Goal: Task Accomplishment & Management: Complete application form

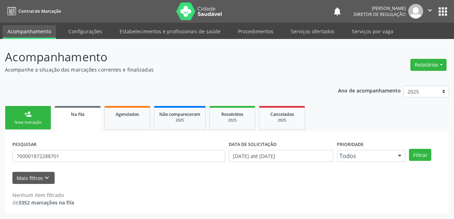
click at [34, 133] on div "PESQUISAR 700001872288701 DATA DE SOLICITAÇÃO 01/01/2018 até 27/08/2025 Priorid…" at bounding box center [227, 172] width 444 height 82
click at [37, 120] on div "Nova marcação" at bounding box center [27, 122] width 35 height 5
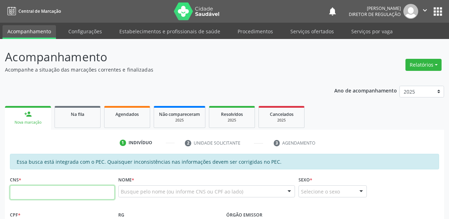
click at [65, 186] on input "text" at bounding box center [62, 192] width 105 height 14
paste input "704 0038 0225 0564"
type input "704 0038 0225 0564"
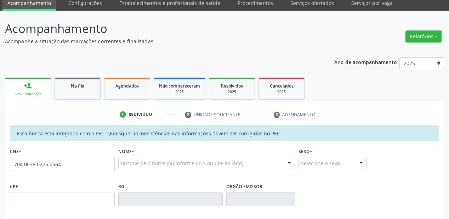
scroll to position [170, 0]
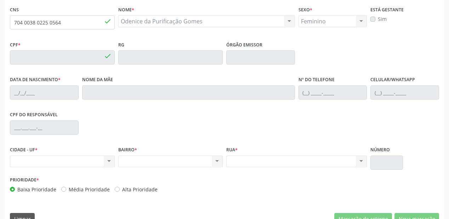
type input "046.264.964-40"
type input "[DATE]"
type input "[PERSON_NAME] da Purificação"
type input "[PHONE_NUMBER]"
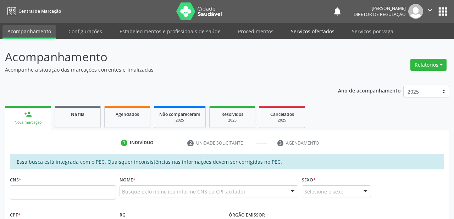
click at [295, 31] on link "Serviços ofertados" at bounding box center [313, 31] width 54 height 12
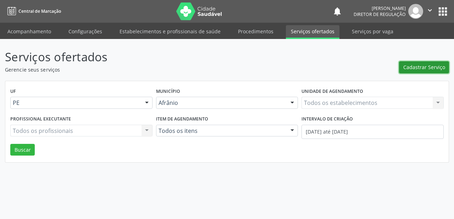
click at [415, 68] on span "Cadastrar Serviço" at bounding box center [424, 66] width 42 height 7
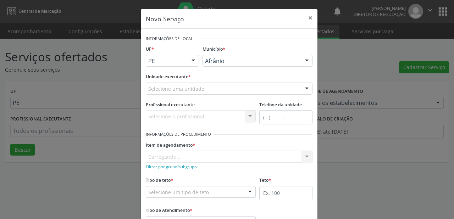
click at [245, 64] on div "Afrânio" at bounding box center [257, 61] width 110 height 12
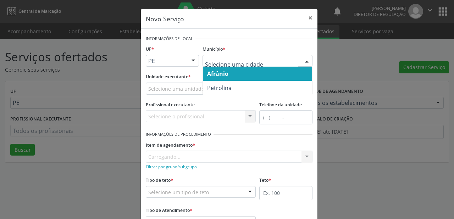
click at [235, 77] on span "Afrânio" at bounding box center [257, 74] width 109 height 14
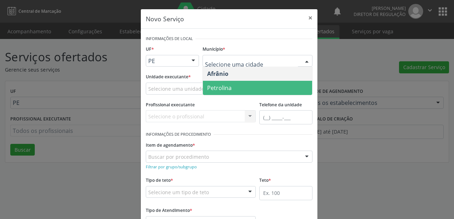
click at [224, 64] on div at bounding box center [257, 61] width 110 height 12
drag, startPoint x: 227, startPoint y: 87, endPoint x: 188, endPoint y: 89, distance: 39.1
click at [226, 87] on span "Petrolina" at bounding box center [219, 88] width 24 height 8
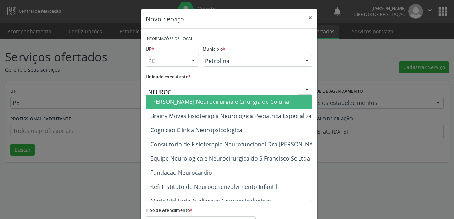
type input "NEUROCA"
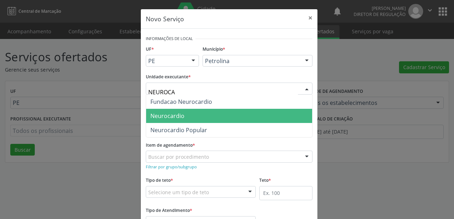
click at [165, 112] on span "Neurocardio" at bounding box center [167, 116] width 34 height 8
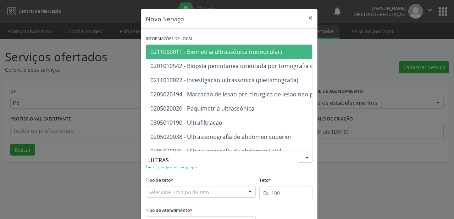
type input "ULTRASS"
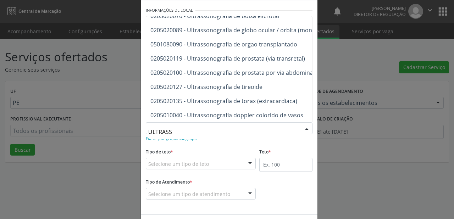
scroll to position [111, 0]
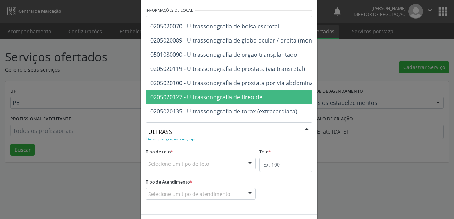
drag, startPoint x: 209, startPoint y: 99, endPoint x: 204, endPoint y: 143, distance: 44.5
click at [209, 99] on span "0205020127 - Ultrassonografia de tireoide" at bounding box center [206, 97] width 112 height 8
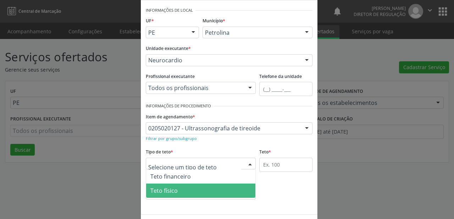
click at [190, 189] on span "Teto físico" at bounding box center [200, 191] width 109 height 14
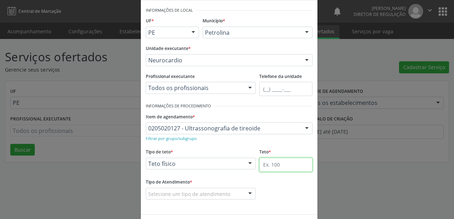
click at [259, 161] on input "text" at bounding box center [285, 165] width 53 height 14
type input "1"
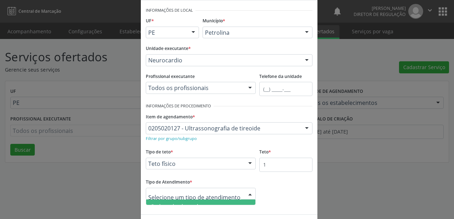
click at [198, 202] on span "Ordem de chegada" at bounding box center [200, 207] width 109 height 14
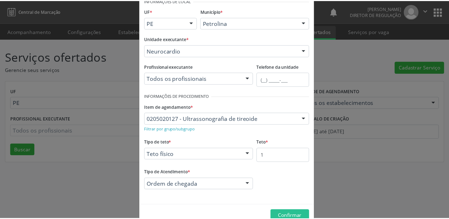
scroll to position [54, 0]
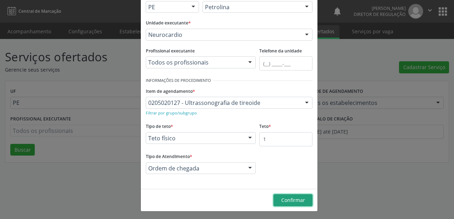
click at [286, 197] on span "Confirmar" at bounding box center [293, 200] width 24 height 7
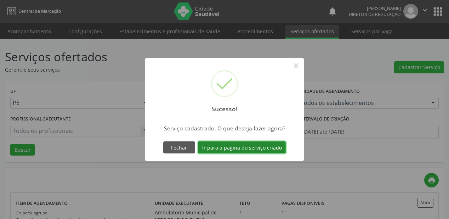
click at [244, 143] on button "Ir para a página do serviço criado" at bounding box center [242, 147] width 88 height 12
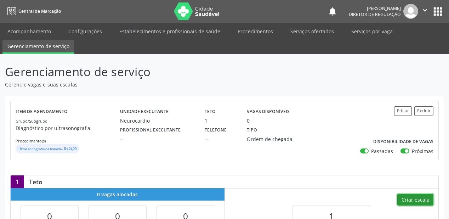
click at [418, 199] on button "Criar escala" at bounding box center [416, 200] width 36 height 12
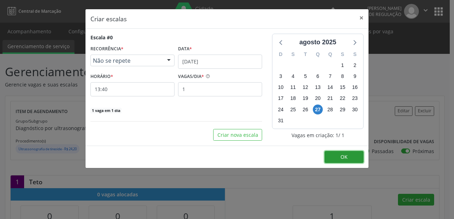
click at [333, 153] on button "OK" at bounding box center [343, 157] width 39 height 12
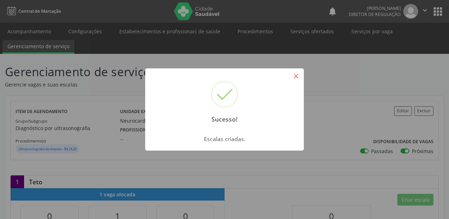
click at [293, 73] on button "×" at bounding box center [296, 76] width 12 height 12
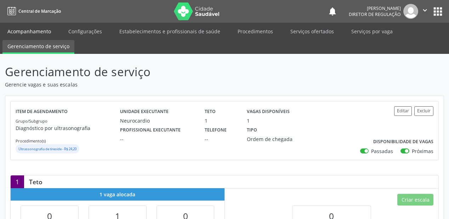
click at [9, 30] on link "Acompanhamento" at bounding box center [29, 31] width 54 height 12
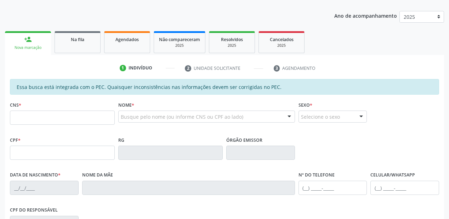
scroll to position [142, 0]
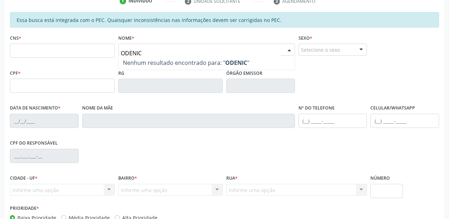
type input "ODENICE"
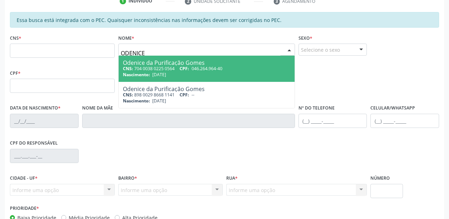
click at [174, 68] on div "CNS: 704 0038 0225 0564 CPF: 046.264.964-40" at bounding box center [207, 69] width 168 height 6
type input "704 0038 0225 0564"
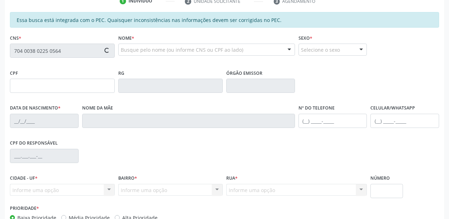
type input "046.264.964-40"
type input "19/11/1977"
type input "Maria Aparecida Gomes da Purificação"
type input "(87) 98846-3730"
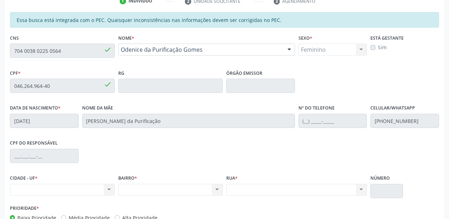
click at [9, 54] on div "CNS 704 0038 0225 0564 done" at bounding box center [62, 50] width 108 height 35
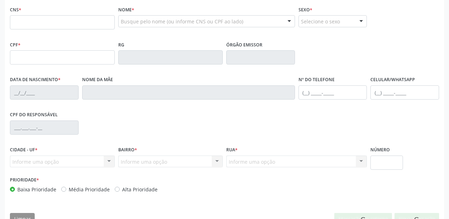
scroll to position [170, 0]
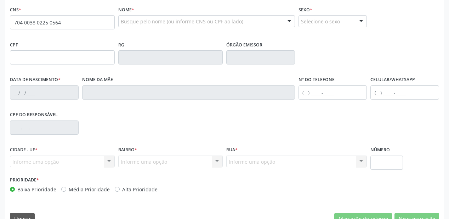
type input "704 0038 0225 0564"
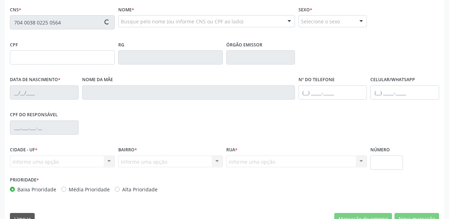
type input "046.264.964-40"
type input "[DATE]"
type input "[PERSON_NAME] da Purificação"
type input "[PHONE_NUMBER]"
type input "S/N"
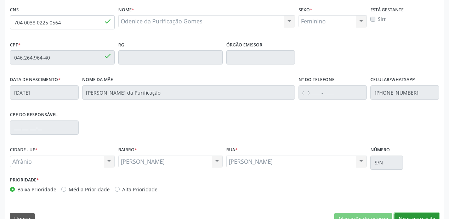
click at [409, 213] on button "Nova marcação" at bounding box center [417, 219] width 45 height 12
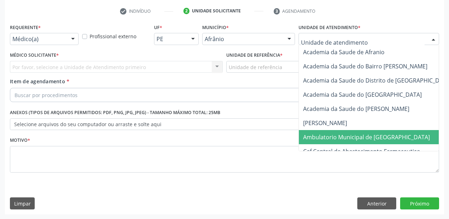
click at [317, 135] on span "Ambulatorio Municipal de [GEOGRAPHIC_DATA]" at bounding box center [366, 137] width 127 height 8
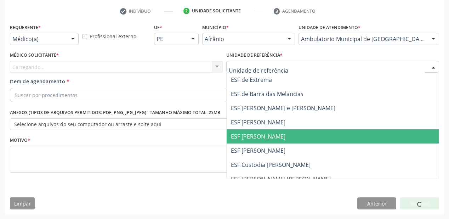
click at [247, 132] on span "ESF [PERSON_NAME]" at bounding box center [333, 136] width 212 height 14
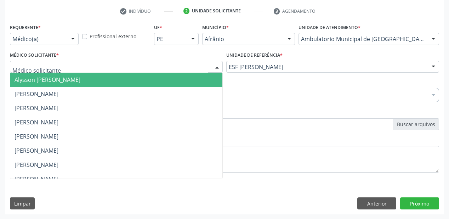
drag, startPoint x: 44, startPoint y: 69, endPoint x: 43, endPoint y: 78, distance: 9.7
click at [43, 78] on span "Alysson Rodrigo Ferreira Cavalcanti" at bounding box center [48, 80] width 66 height 8
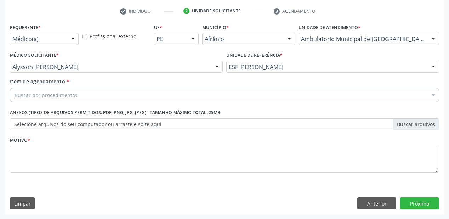
click at [34, 100] on div "Buscar por procedimentos" at bounding box center [225, 95] width 430 height 14
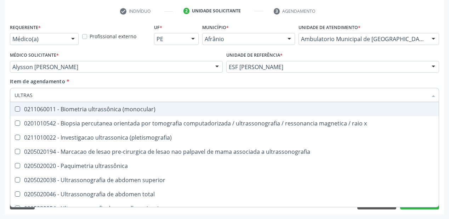
type input "ULTRASS"
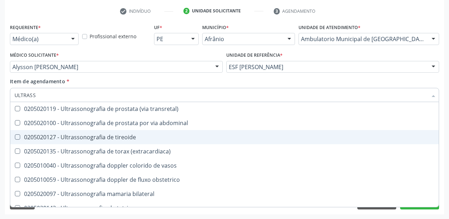
scroll to position [170, 0]
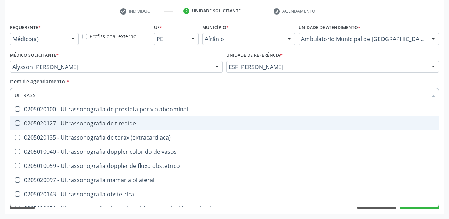
click at [106, 126] on div "0205020127 - Ultrassonografia de tireoide" at bounding box center [225, 124] width 420 height 6
checkbox tireoide "true"
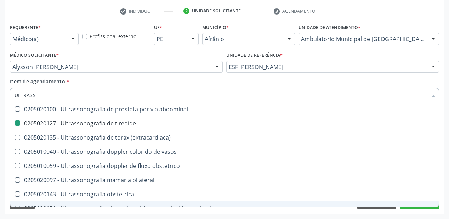
click at [52, 212] on div "Requerente * Médico(a) Médico(a) Enfermeiro(a) Paciente Nenhum resultado encont…" at bounding box center [225, 118] width 440 height 192
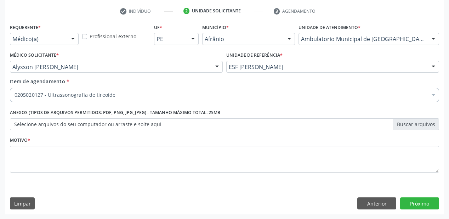
click at [44, 214] on div "Acompanhamento Acompanhe a situação das marcações correntes e finalizadas Relat…" at bounding box center [224, 63] width 449 height 312
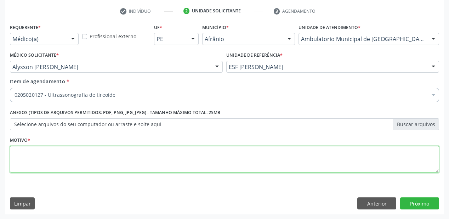
click at [33, 155] on textarea at bounding box center [225, 159] width 430 height 27
type textarea "*"
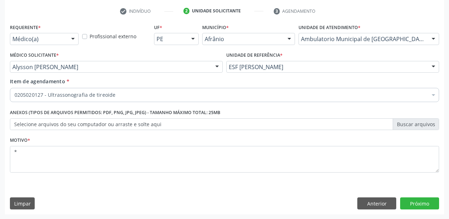
click at [409, 210] on div "Requerente * Médico(a) Médico(a) Enfermeiro(a) Paciente Nenhum resultado encont…" at bounding box center [225, 118] width 440 height 192
click at [413, 205] on button "Próximo" at bounding box center [420, 203] width 39 height 12
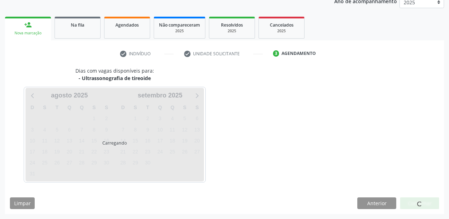
scroll to position [89, 0]
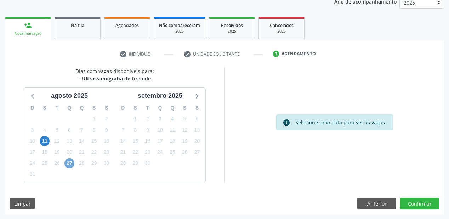
click at [71, 164] on span "27" at bounding box center [70, 163] width 10 height 10
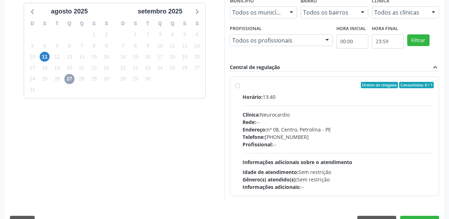
scroll to position [191, 0]
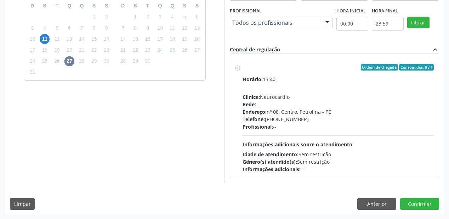
click at [326, 121] on div "Telefone: (87) 21013110" at bounding box center [338, 119] width 191 height 7
click at [240, 71] on input "Ordem de chegada Consumidos: 0 / 1 Horário: 13:40 Clínica: Neurocardio Rede: --…" at bounding box center [237, 67] width 5 height 6
radio input "true"
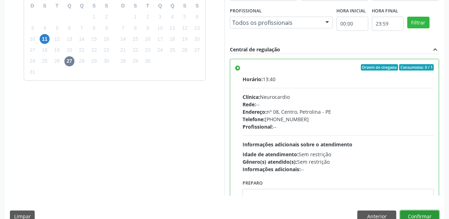
click at [415, 216] on button "Confirmar" at bounding box center [420, 217] width 39 height 12
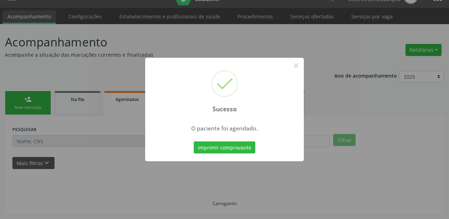
scroll to position [14, 0]
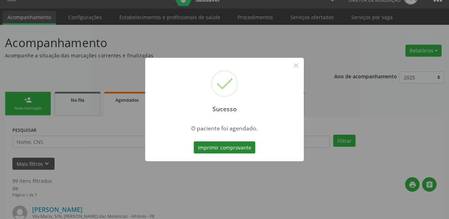
click at [225, 145] on button "Imprimir comprovante" at bounding box center [225, 147] width 62 height 12
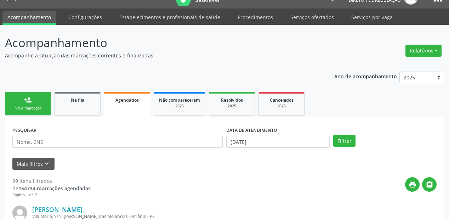
click at [29, 142] on input "text" at bounding box center [117, 142] width 211 height 12
drag, startPoint x: 80, startPoint y: 93, endPoint x: 79, endPoint y: 99, distance: 6.4
click at [80, 93] on link "Na fila" at bounding box center [78, 104] width 46 height 24
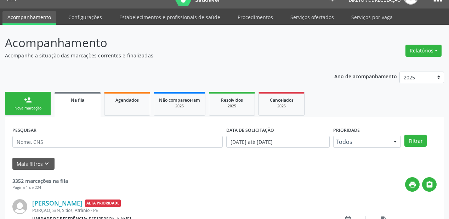
click at [39, 144] on input "text" at bounding box center [117, 142] width 211 height 12
click at [19, 145] on input "text" at bounding box center [117, 142] width 211 height 12
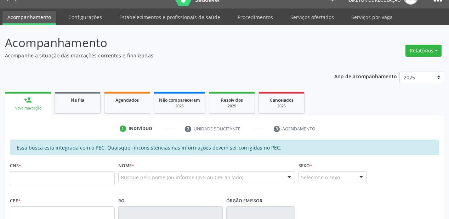
scroll to position [14, 0]
click at [91, 105] on link "Na fila" at bounding box center [78, 103] width 46 height 22
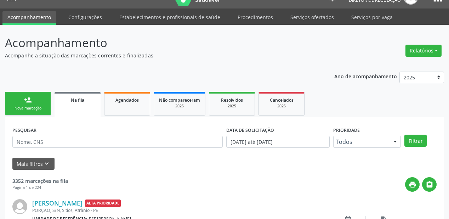
click at [24, 143] on input "text" at bounding box center [117, 142] width 211 height 12
click at [21, 143] on input "text" at bounding box center [117, 142] width 211 height 12
click at [33, 139] on input "text" at bounding box center [117, 142] width 211 height 12
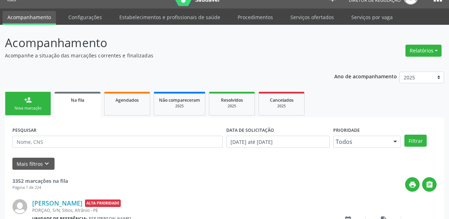
click at [33, 139] on input "text" at bounding box center [117, 142] width 211 height 12
click at [129, 177] on div "print " at bounding box center [252, 184] width 369 height 15
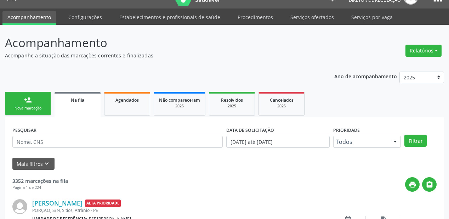
click at [39, 142] on input "text" at bounding box center [117, 142] width 211 height 12
click at [21, 143] on input "text" at bounding box center [117, 142] width 211 height 12
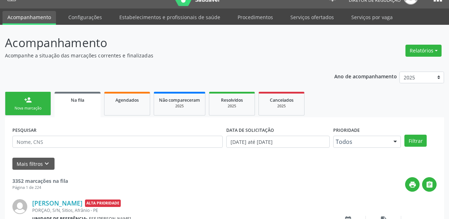
click at [16, 142] on input "text" at bounding box center [117, 142] width 211 height 12
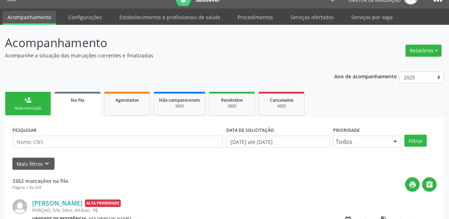
click at [16, 142] on input "text" at bounding box center [117, 142] width 211 height 12
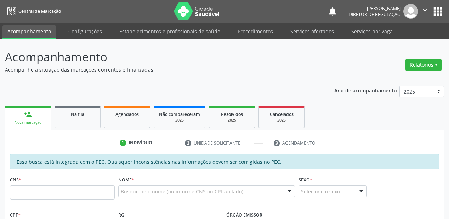
scroll to position [14, 0]
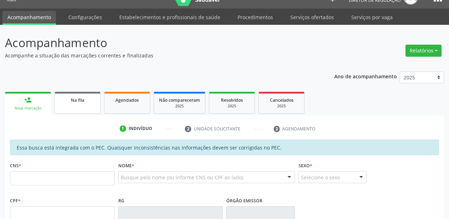
click at [77, 101] on span "Na fila" at bounding box center [77, 100] width 13 height 6
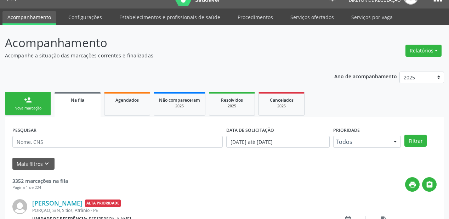
click at [25, 142] on input "text" at bounding box center [117, 142] width 211 height 12
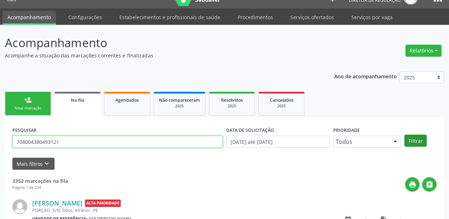
type input "708004380493121"
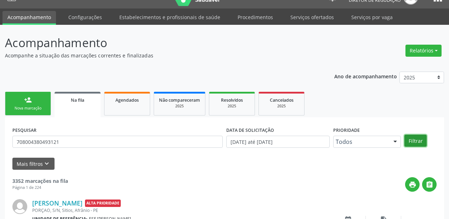
click at [414, 136] on button "Filtrar" at bounding box center [416, 141] width 22 height 12
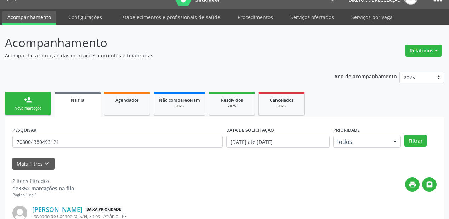
scroll to position [131, 0]
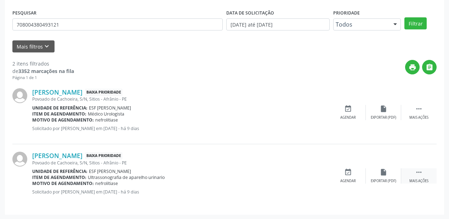
click at [420, 170] on icon "" at bounding box center [419, 172] width 8 height 8
click at [240, 179] on div "Agendar" at bounding box center [242, 181] width 16 height 5
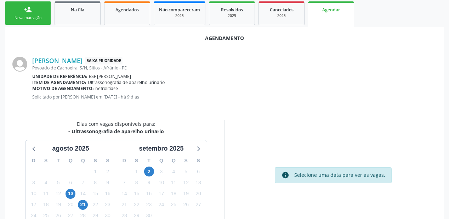
scroll to position [133, 0]
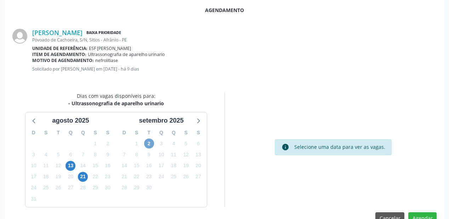
click at [149, 144] on span "2" at bounding box center [149, 144] width 10 height 10
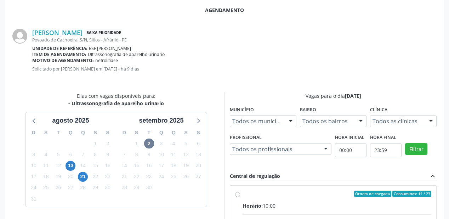
click at [303, 202] on div "Horário: 10:00" at bounding box center [337, 205] width 189 height 7
click at [240, 197] on input "Ordem de chegada Consumidos: 14 / 23 Horário: 10:00 Clínica: Renove Afranio Red…" at bounding box center [237, 194] width 5 height 6
radio input "true"
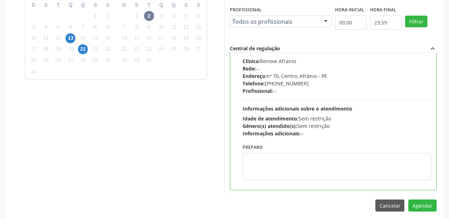
scroll to position [264, 0]
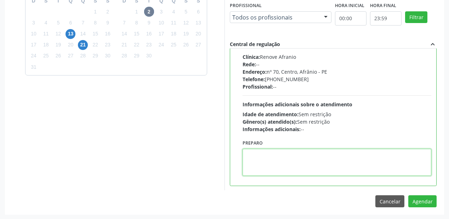
click at [316, 167] on textarea at bounding box center [337, 162] width 189 height 27
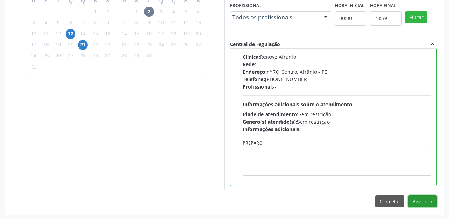
click at [424, 200] on button "Agendar" at bounding box center [423, 201] width 28 height 12
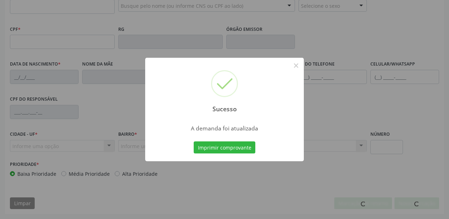
scroll to position [185, 0]
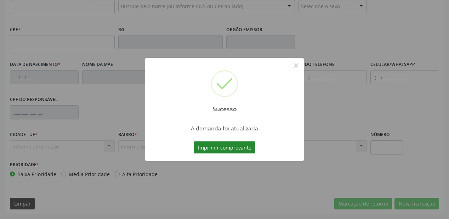
click at [219, 146] on button "Imprimir comprovante" at bounding box center [225, 147] width 62 height 12
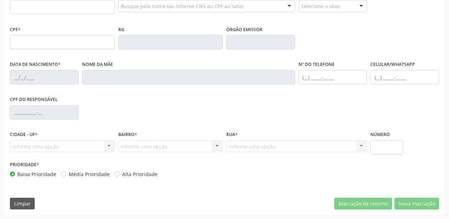
scroll to position [100, 0]
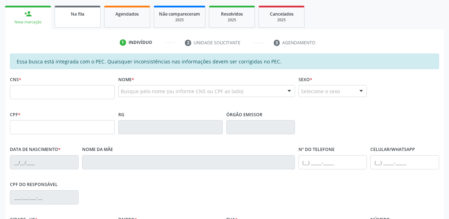
click at [86, 21] on link "Na fila" at bounding box center [78, 17] width 46 height 22
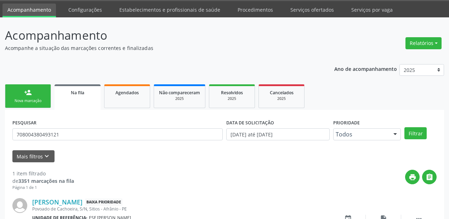
scroll to position [68, 0]
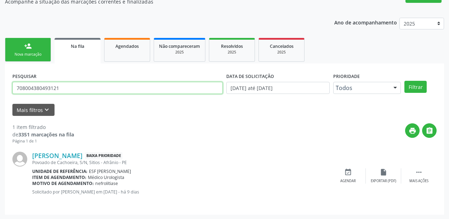
click at [75, 90] on input "708004380493121" at bounding box center [117, 88] width 211 height 12
type input "7"
type input "704506314249212"
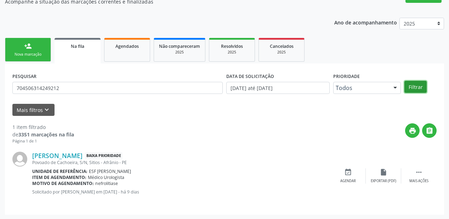
click at [411, 85] on button "Filtrar" at bounding box center [416, 87] width 22 height 12
click at [415, 169] on div " Mais ações" at bounding box center [419, 175] width 35 height 15
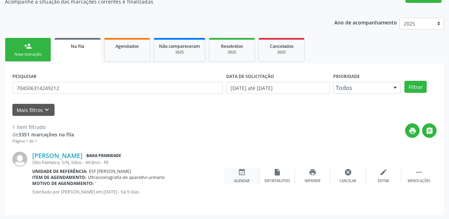
click at [248, 174] on div "event_available Agendar" at bounding box center [241, 175] width 35 height 15
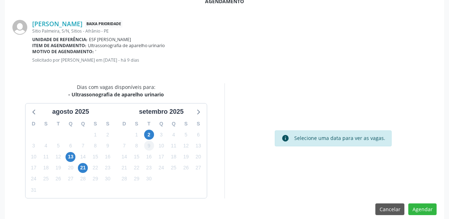
scroll to position [149, 0]
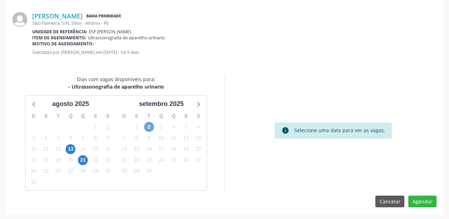
click at [148, 122] on span "2" at bounding box center [149, 127] width 10 height 10
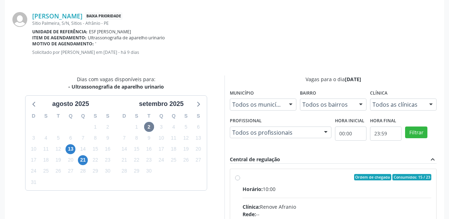
click at [240, 180] on input "Ordem de chegada Consumidos: 15 / 23 Horário: 10:00 Clínica: Renove Afranio Red…" at bounding box center [237, 177] width 5 height 6
radio input "true"
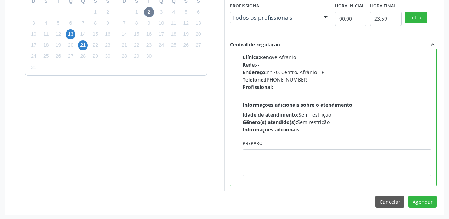
scroll to position [264, 0]
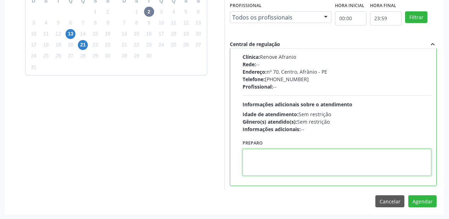
click at [307, 157] on textarea at bounding box center [337, 162] width 189 height 27
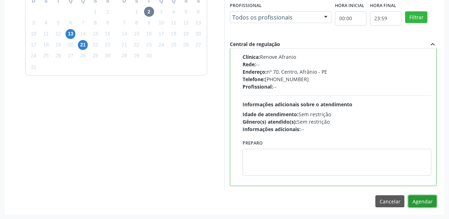
click at [418, 201] on button "Agendar" at bounding box center [423, 201] width 28 height 12
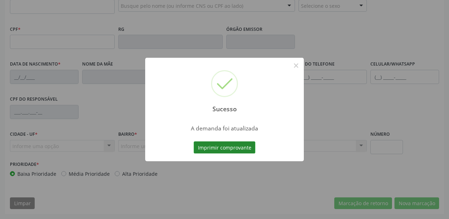
scroll to position [185, 0]
click at [209, 145] on button "Imprimir comprovante" at bounding box center [225, 147] width 62 height 12
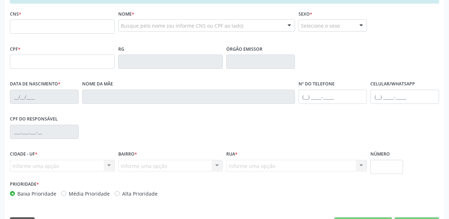
scroll to position [100, 0]
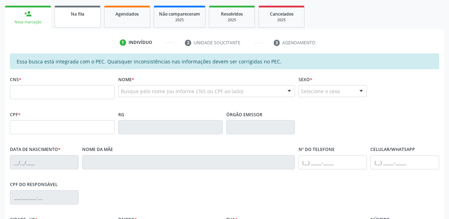
click at [84, 16] on span "Na fila" at bounding box center [77, 14] width 13 height 6
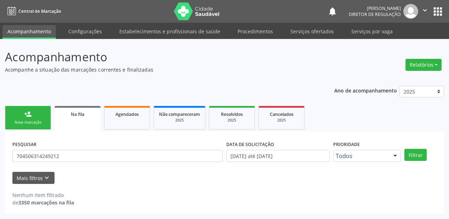
scroll to position [0, 0]
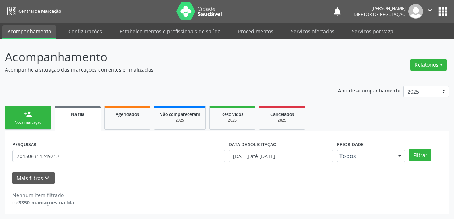
click at [58, 169] on form "PESQUISAR 704506314249212 DATA DE SOLICITAÇÃO 01/01/2018 até 27/08/2025 Priorid…" at bounding box center [226, 161] width 429 height 45
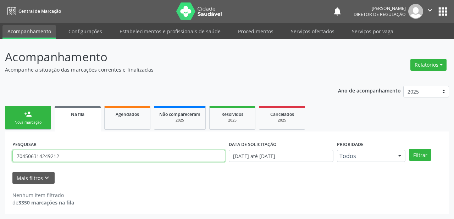
click at [62, 158] on input "704506314249212" at bounding box center [118, 156] width 213 height 12
type input "7"
type input "700406492034245"
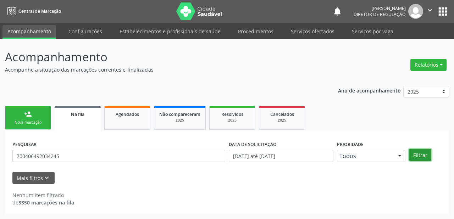
drag, startPoint x: 415, startPoint y: 153, endPoint x: 411, endPoint y: 153, distance: 4.3
click at [416, 153] on button "Filtrar" at bounding box center [420, 155] width 22 height 12
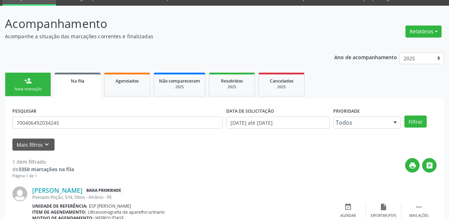
scroll to position [68, 0]
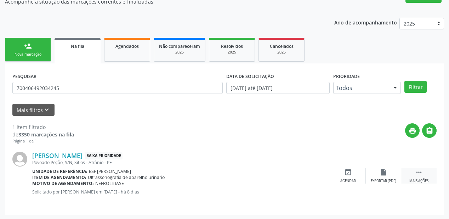
click at [419, 168] on icon "" at bounding box center [419, 172] width 8 height 8
click at [248, 172] on div "event_available Agendar" at bounding box center [241, 175] width 35 height 15
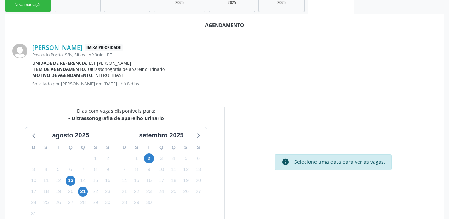
scroll to position [149, 0]
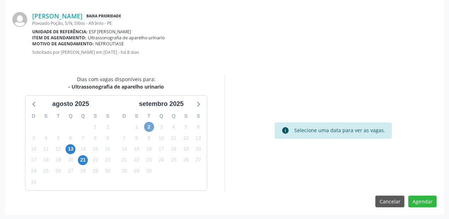
click at [150, 126] on span "2" at bounding box center [149, 127] width 10 height 10
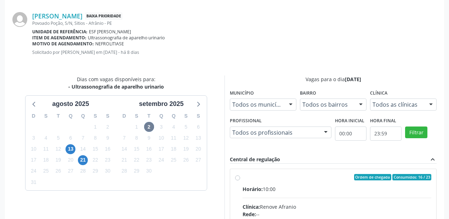
click at [240, 180] on input "Ordem de chegada Consumidos: 16 / 23 Horário: 10:00 Clínica: Renove Afranio Red…" at bounding box center [237, 177] width 5 height 6
radio input "true"
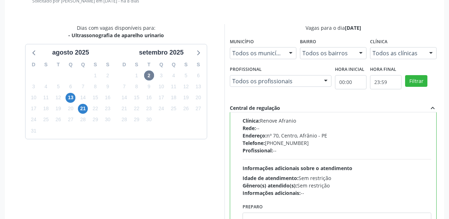
scroll to position [263, 0]
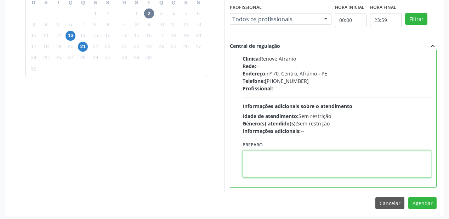
click at [297, 167] on textarea at bounding box center [337, 164] width 189 height 27
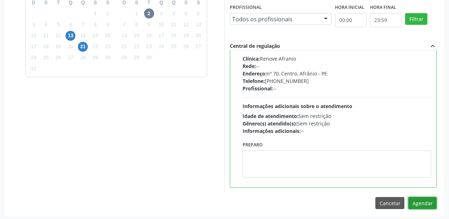
click at [420, 200] on button "Agendar" at bounding box center [423, 203] width 28 height 12
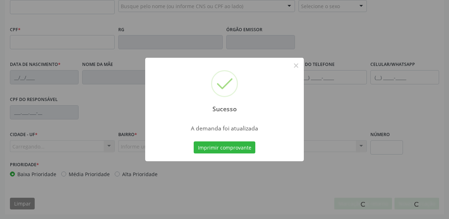
click at [235, 149] on button "Imprimir comprovante" at bounding box center [225, 147] width 62 height 12
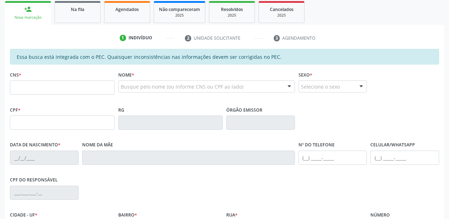
scroll to position [100, 0]
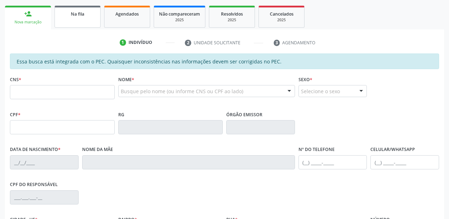
click at [80, 16] on span "Na fila" at bounding box center [77, 14] width 13 height 6
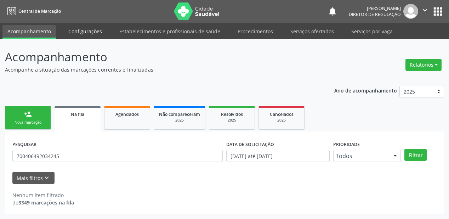
scroll to position [0, 0]
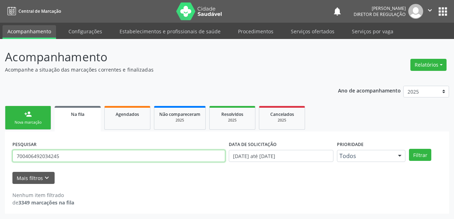
click at [69, 156] on input "700406492034245" at bounding box center [118, 156] width 213 height 12
type input "7"
type input "708507356855971"
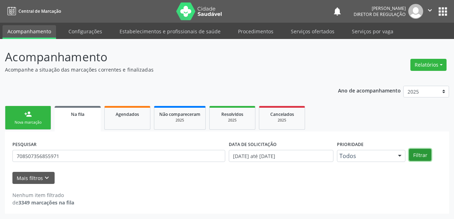
click at [420, 157] on button "Filtrar" at bounding box center [420, 155] width 22 height 12
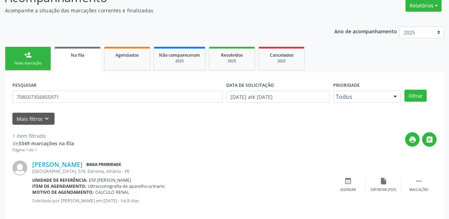
scroll to position [68, 0]
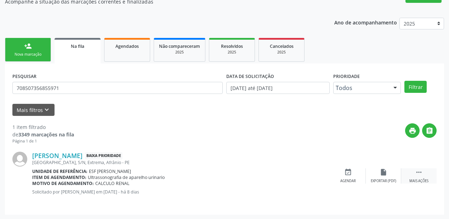
click at [419, 171] on icon "" at bounding box center [419, 172] width 8 height 8
click at [250, 177] on div "event_available Agendar" at bounding box center [241, 175] width 35 height 15
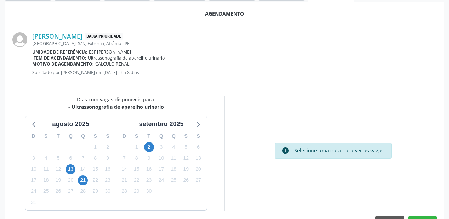
scroll to position [149, 0]
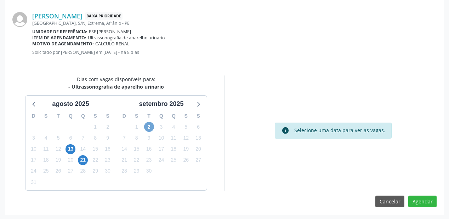
click at [146, 125] on span "2" at bounding box center [149, 127] width 10 height 10
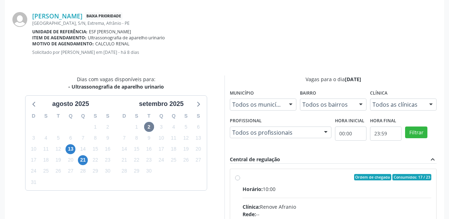
radio input "true"
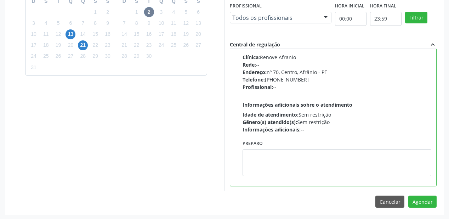
scroll to position [264, 0]
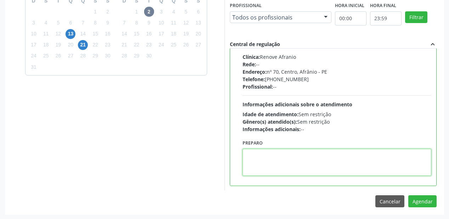
click at [308, 166] on textarea at bounding box center [337, 162] width 189 height 27
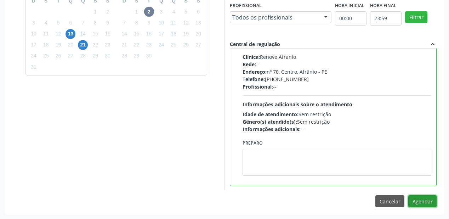
click at [422, 203] on button "Agendar" at bounding box center [423, 201] width 28 height 12
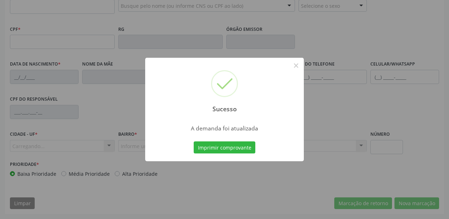
scroll to position [185, 0]
click at [232, 145] on button "Imprimir comprovante" at bounding box center [225, 147] width 62 height 12
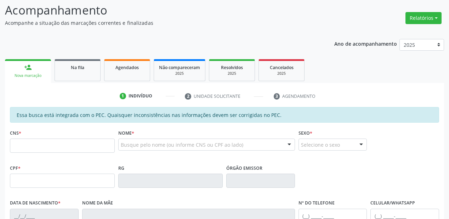
scroll to position [44, 0]
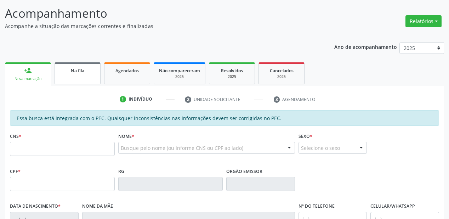
click at [81, 70] on span "Na fila" at bounding box center [77, 71] width 13 height 6
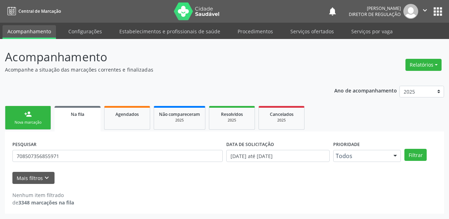
scroll to position [0, 0]
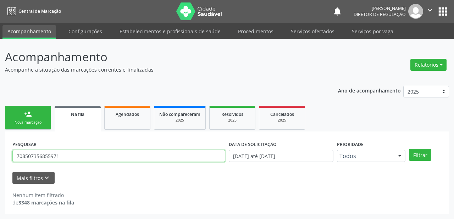
click at [66, 152] on input "708507356855971" at bounding box center [118, 156] width 213 height 12
type input "7"
type input "702005861069388"
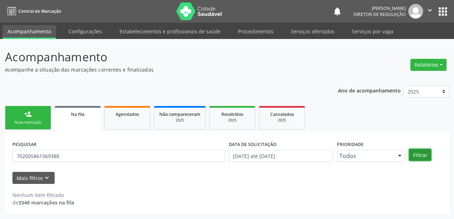
click at [424, 155] on button "Filtrar" at bounding box center [420, 155] width 22 height 12
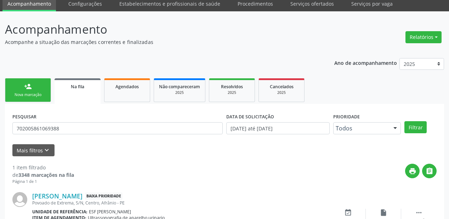
scroll to position [68, 0]
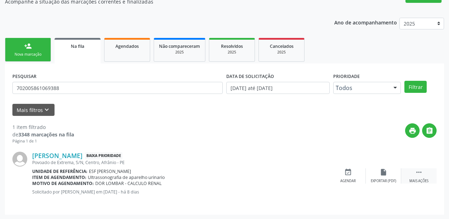
click at [420, 170] on icon "" at bounding box center [419, 172] width 8 height 8
click at [242, 174] on icon "event_available" at bounding box center [242, 172] width 8 height 8
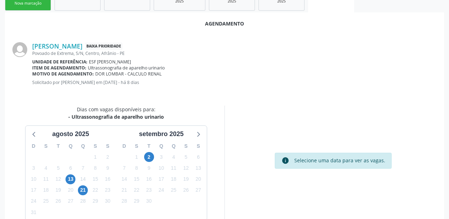
scroll to position [125, 0]
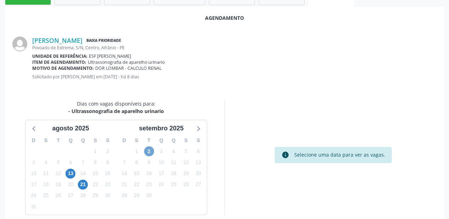
click at [149, 151] on span "2" at bounding box center [149, 151] width 10 height 10
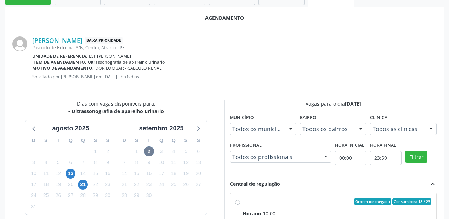
click at [346, 199] on div "Ordem de chegada Consumidos: 18 / 23" at bounding box center [337, 201] width 189 height 6
click at [240, 199] on input "Ordem de chegada Consumidos: 18 / 23 Horário: 10:00 Clínica: Renove Afranio Red…" at bounding box center [237, 201] width 5 height 6
radio input "true"
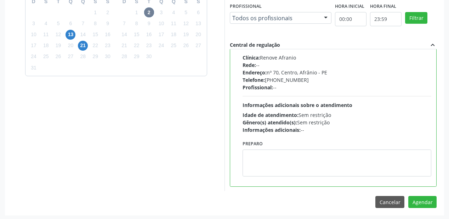
scroll to position [264, 0]
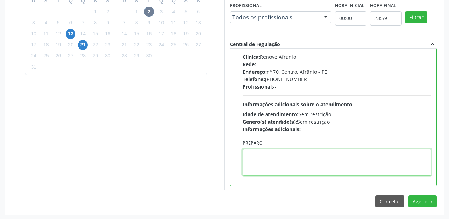
drag, startPoint x: 277, startPoint y: 158, endPoint x: 365, endPoint y: 182, distance: 90.6
click at [280, 159] on textarea at bounding box center [337, 162] width 189 height 27
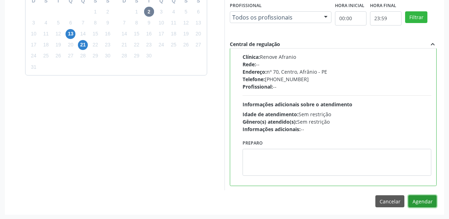
click at [426, 201] on button "Agendar" at bounding box center [423, 201] width 28 height 12
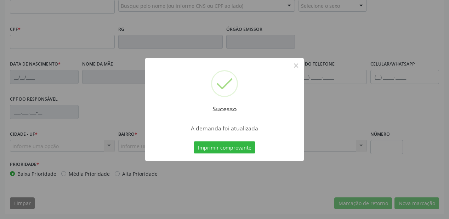
scroll to position [185, 0]
click at [211, 147] on button "Imprimir comprovante" at bounding box center [225, 147] width 62 height 12
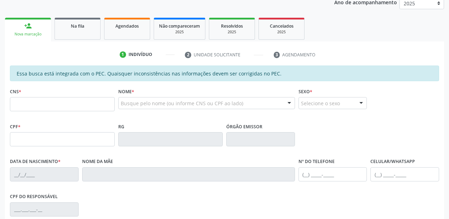
scroll to position [72, 0]
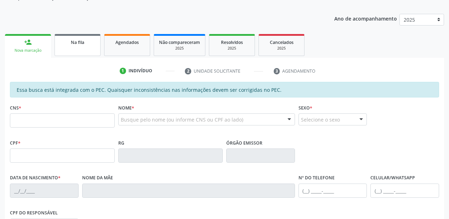
click at [85, 48] on link "Na fila" at bounding box center [78, 45] width 46 height 22
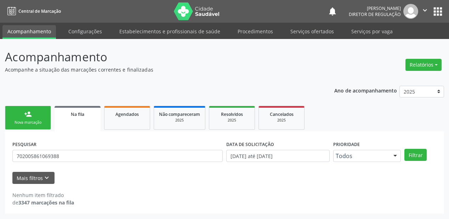
scroll to position [0, 0]
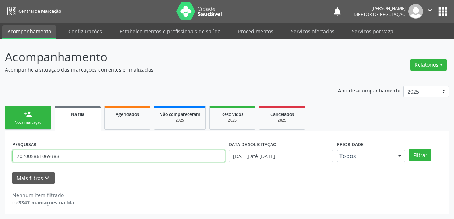
click at [61, 154] on input "702005861069388" at bounding box center [118, 156] width 213 height 12
type input "7"
type input "706109533384460"
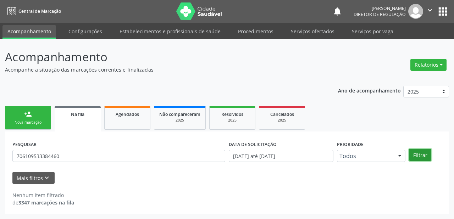
click at [414, 154] on button "Filtrar" at bounding box center [420, 155] width 22 height 12
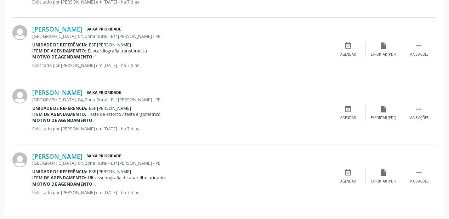
scroll to position [258, 0]
drag, startPoint x: 419, startPoint y: 170, endPoint x: 407, endPoint y: 167, distance: 12.8
click at [418, 169] on icon "" at bounding box center [419, 172] width 8 height 8
click at [249, 177] on div "event_available Agendar" at bounding box center [241, 175] width 35 height 15
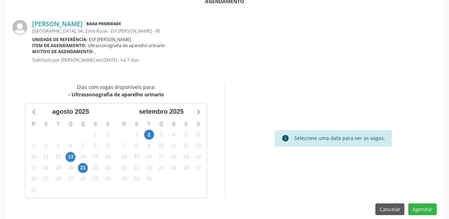
scroll to position [142, 0]
click at [147, 131] on span "2" at bounding box center [149, 134] width 10 height 10
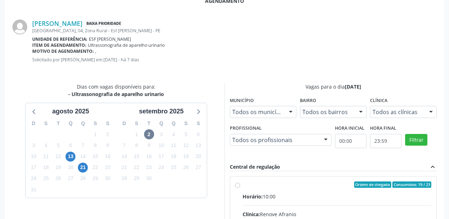
click at [240, 188] on input "Ordem de chegada Consumidos: 19 / 23 Horário: 10:00 Clínica: Renove Afranio Red…" at bounding box center [237, 184] width 5 height 6
radio input "true"
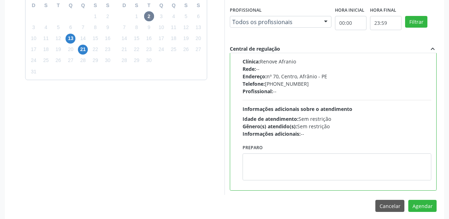
scroll to position [264, 0]
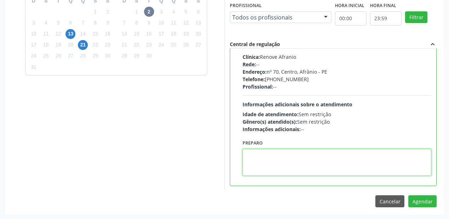
click at [286, 161] on textarea at bounding box center [337, 162] width 189 height 27
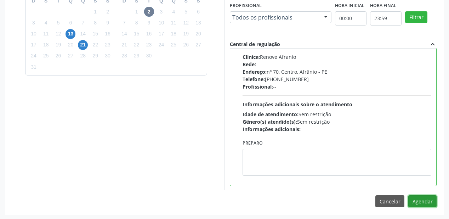
click at [412, 199] on button "Agendar" at bounding box center [423, 201] width 28 height 12
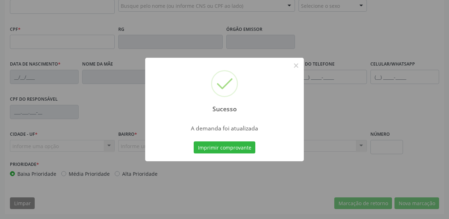
scroll to position [185, 0]
click at [240, 149] on button "Imprimir comprovante" at bounding box center [225, 147] width 62 height 12
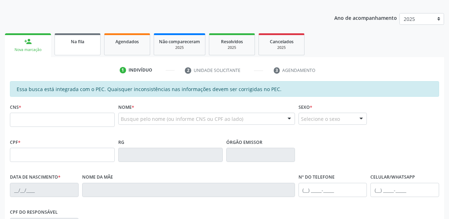
scroll to position [72, 0]
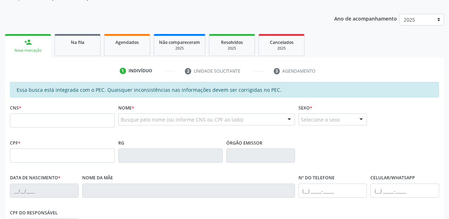
click at [82, 46] on link "Na fila" at bounding box center [78, 45] width 46 height 22
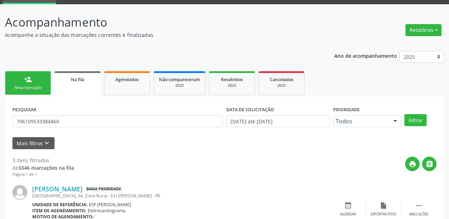
scroll to position [25, 0]
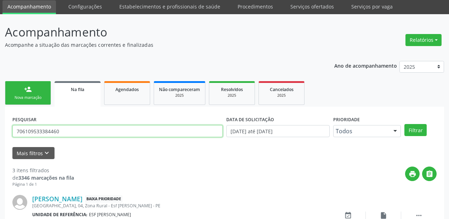
click at [64, 129] on input "706109533384460" at bounding box center [117, 131] width 211 height 12
type input "7"
type input "898002371748589"
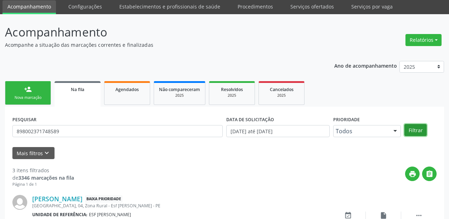
click at [419, 130] on button "Filtrar" at bounding box center [416, 130] width 22 height 12
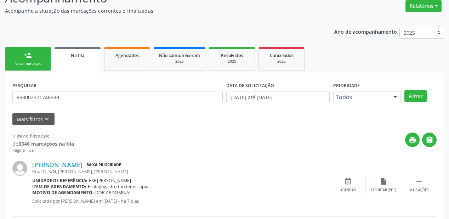
scroll to position [131, 0]
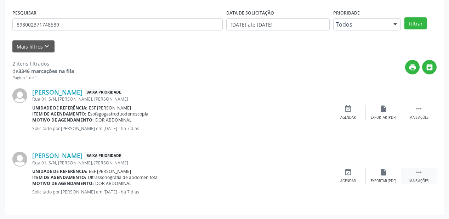
click at [418, 172] on icon "" at bounding box center [419, 172] width 8 height 8
click at [242, 179] on div "Agendar" at bounding box center [242, 181] width 16 height 5
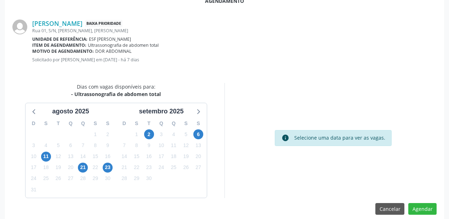
scroll to position [149, 0]
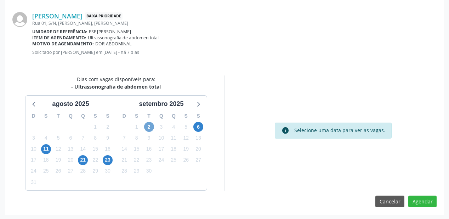
click at [148, 125] on span "2" at bounding box center [149, 127] width 10 height 10
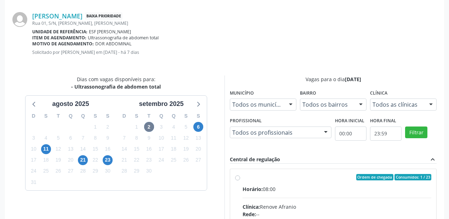
click at [330, 177] on div "Ordem de chegada Consumidos: 1 / 23" at bounding box center [337, 177] width 189 height 6
click at [240, 177] on input "Ordem de chegada Consumidos: 1 / 23 Horário: 08:00 Clínica: Renove Afranio Rede…" at bounding box center [237, 177] width 5 height 6
radio input "true"
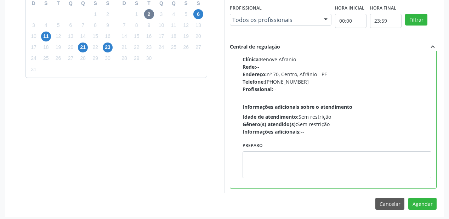
scroll to position [264, 0]
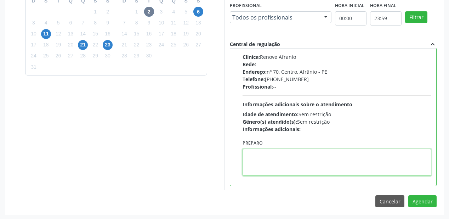
click at [306, 160] on textarea at bounding box center [337, 162] width 189 height 27
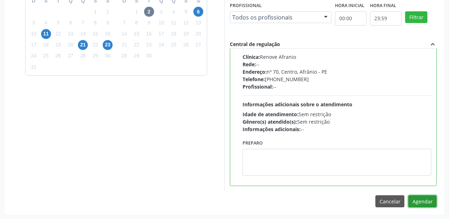
click at [418, 201] on button "Agendar" at bounding box center [423, 201] width 28 height 12
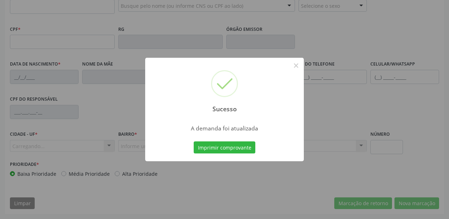
scroll to position [185, 0]
click at [225, 148] on button "Imprimir comprovante" at bounding box center [225, 147] width 62 height 12
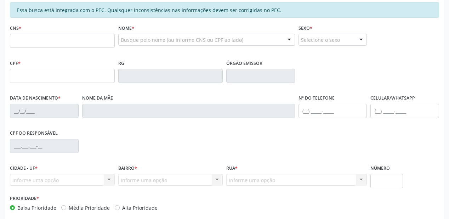
scroll to position [100, 0]
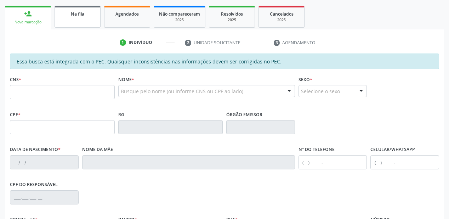
click at [89, 16] on div "Na fila" at bounding box center [77, 13] width 35 height 7
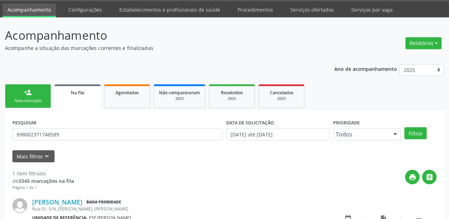
scroll to position [68, 0]
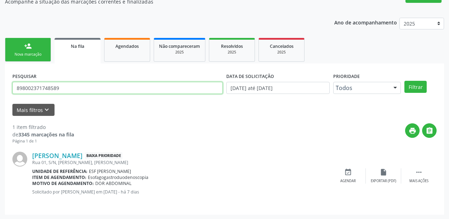
click at [62, 86] on input "898002371748589" at bounding box center [117, 88] width 211 height 12
type input "8"
type input "702004823653182"
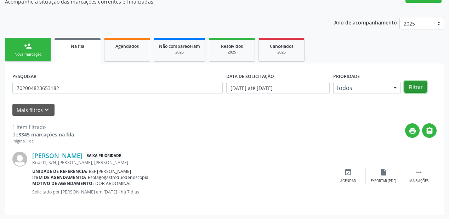
click at [418, 90] on button "Filtrar" at bounding box center [416, 87] width 22 height 12
drag, startPoint x: 418, startPoint y: 171, endPoint x: 410, endPoint y: 169, distance: 8.4
click at [418, 170] on icon "" at bounding box center [419, 172] width 8 height 8
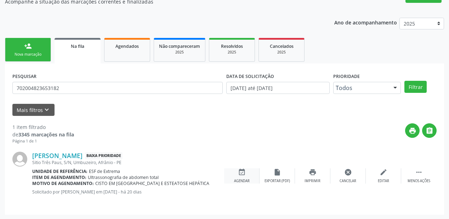
click at [241, 175] on icon "event_available" at bounding box center [242, 172] width 8 height 8
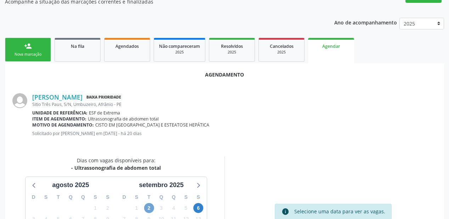
click at [146, 207] on span "2" at bounding box center [149, 208] width 10 height 10
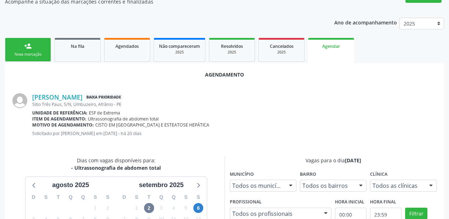
click at [309, 207] on div "Profissional Todos os profissionais Todos os profissionais Nenhum resultado enc…" at bounding box center [281, 208] width 102 height 23
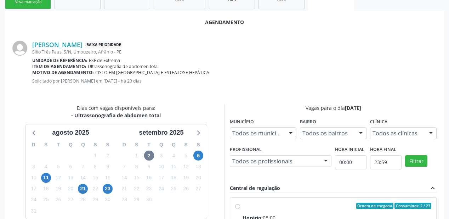
scroll to position [210, 0]
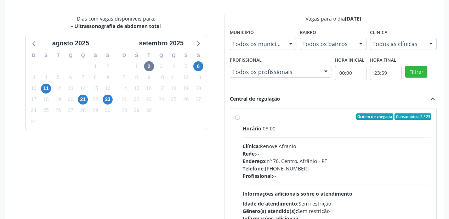
click at [304, 163] on div "Endereço: [STREET_ADDRESS]" at bounding box center [337, 160] width 189 height 7
click at [240, 120] on input "Ordem de chegada Consumidos: 2 / 23 Horário: 08:00 Clínica: Renove Afranio Rede…" at bounding box center [237, 116] width 5 height 6
radio input "true"
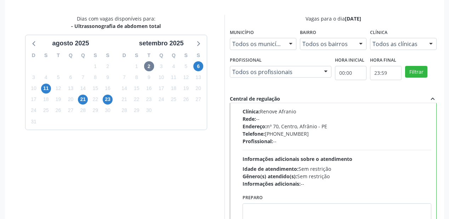
scroll to position [264, 0]
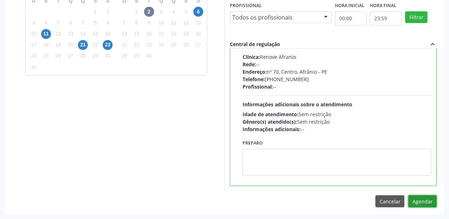
click at [418, 199] on button "Agendar" at bounding box center [423, 201] width 28 height 12
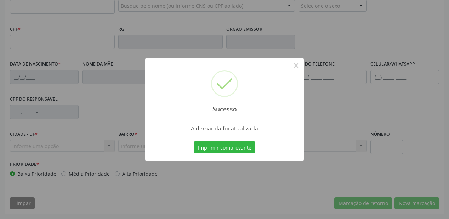
scroll to position [185, 0]
click at [226, 147] on button "Imprimir comprovante" at bounding box center [225, 147] width 62 height 12
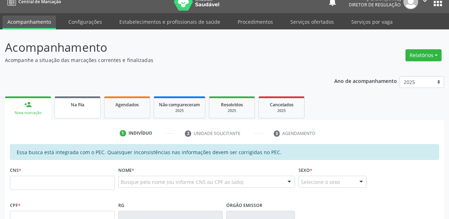
scroll to position [0, 0]
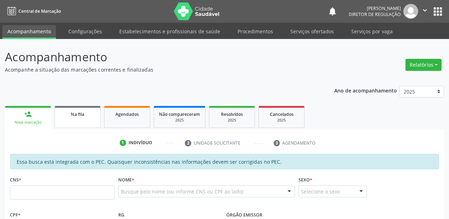
click at [82, 114] on span "Na fila" at bounding box center [77, 114] width 13 height 6
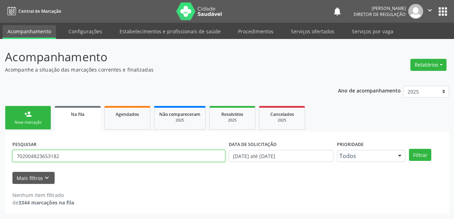
click at [70, 154] on input "702004823653182" at bounding box center [118, 156] width 213 height 12
type input "7"
type input "702507322552330"
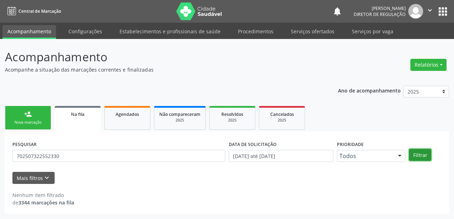
click at [414, 152] on button "Filtrar" at bounding box center [420, 155] width 22 height 12
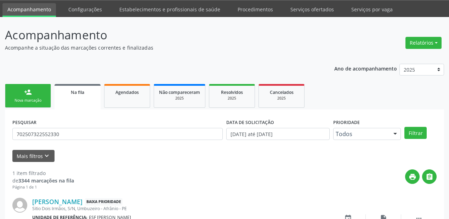
scroll to position [68, 0]
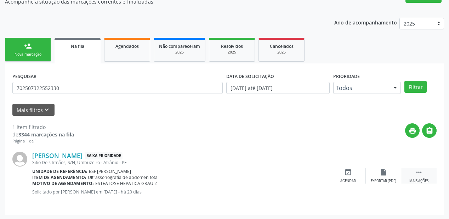
click at [420, 172] on icon "" at bounding box center [419, 172] width 8 height 8
click at [244, 177] on div "event_available Agendar" at bounding box center [241, 175] width 35 height 15
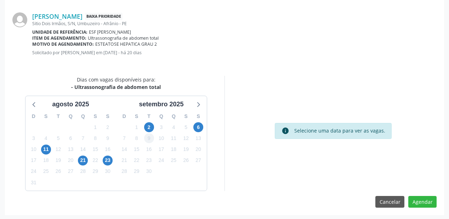
scroll to position [149, 0]
click at [150, 128] on span "2" at bounding box center [149, 127] width 10 height 10
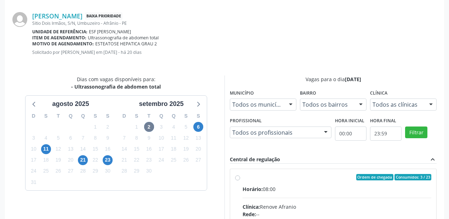
click at [293, 186] on div "Horário: 08:00" at bounding box center [337, 188] width 189 height 7
click at [240, 180] on input "Ordem de chegada Consumidos: 3 / 23 Horário: 08:00 Clínica: Renove Afranio Rede…" at bounding box center [237, 177] width 5 height 6
radio input "true"
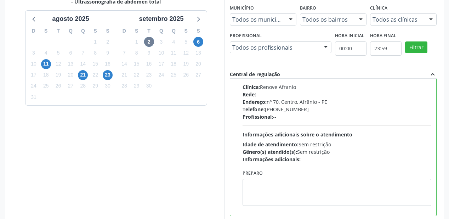
scroll to position [264, 0]
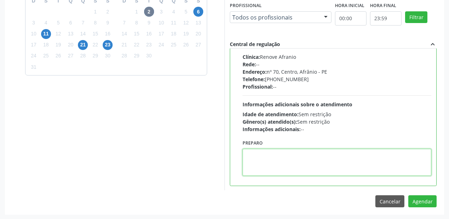
click at [282, 169] on textarea at bounding box center [337, 162] width 189 height 27
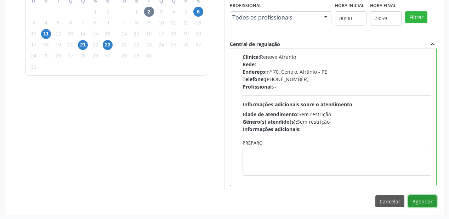
click at [419, 199] on button "Agendar" at bounding box center [423, 201] width 28 height 12
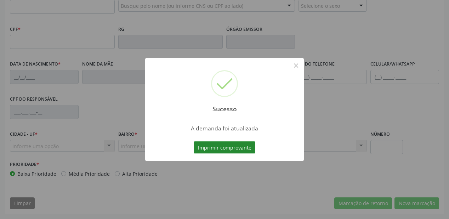
scroll to position [185, 0]
click at [233, 149] on button "Imprimir comprovante" at bounding box center [225, 147] width 62 height 12
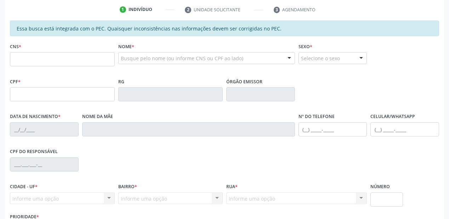
scroll to position [100, 0]
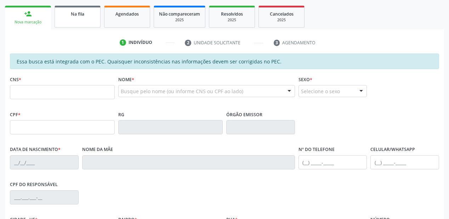
click at [69, 24] on link "Na fila" at bounding box center [78, 17] width 46 height 22
click at [69, 24] on div "Acompanhamento Acompanhe a situação das marcações correntes e finalizadas Relat…" at bounding box center [224, 122] width 449 height 366
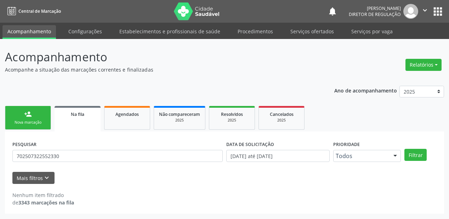
scroll to position [0, 0]
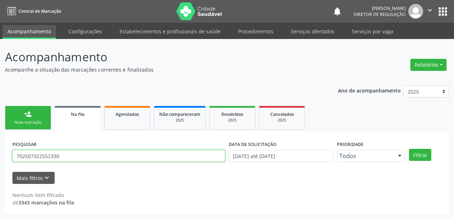
click at [68, 157] on input "702507322552330" at bounding box center [118, 156] width 213 height 12
type input "7"
type input "700004555270201"
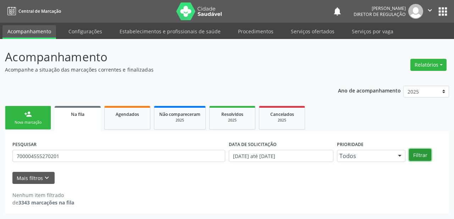
click at [417, 153] on button "Filtrar" at bounding box center [420, 155] width 22 height 12
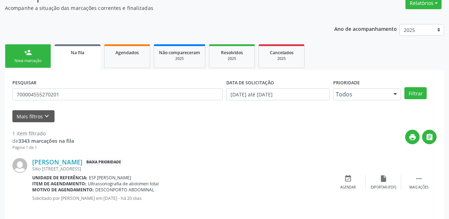
scroll to position [68, 0]
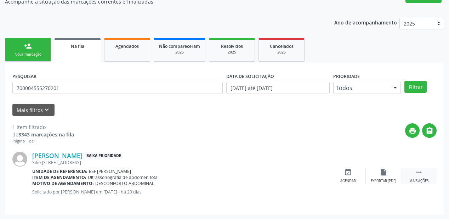
click at [417, 170] on icon "" at bounding box center [419, 172] width 8 height 8
click at [246, 176] on div "event_available Agendar" at bounding box center [241, 175] width 35 height 15
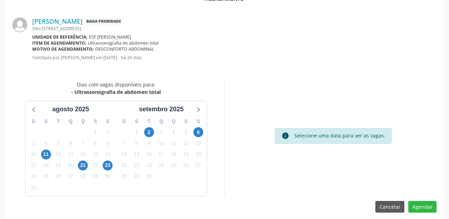
scroll to position [149, 0]
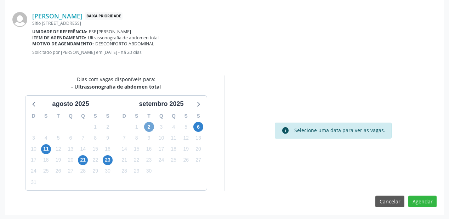
click at [151, 129] on span "2" at bounding box center [149, 127] width 10 height 10
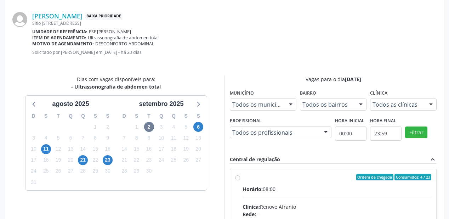
click at [240, 180] on input "Ordem de chegada Consumidos: 4 / 23 Horário: 08:00 Clínica: Renove Afranio Rede…" at bounding box center [237, 177] width 5 height 6
radio input "true"
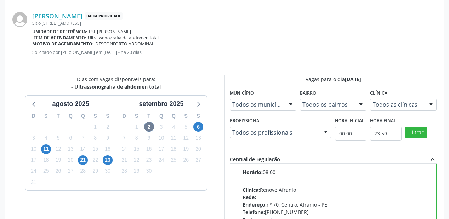
scroll to position [35, 0]
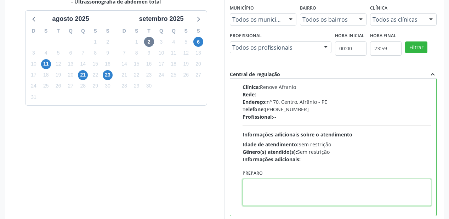
click at [322, 179] on textarea at bounding box center [337, 192] width 189 height 27
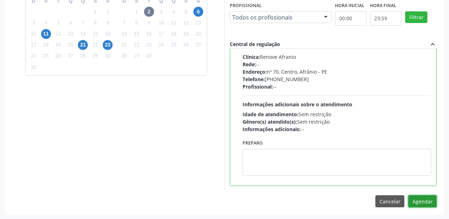
click at [421, 203] on button "Agendar" at bounding box center [423, 201] width 28 height 12
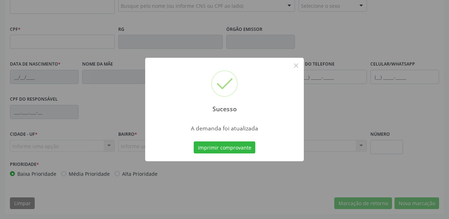
scroll to position [185, 0]
click at [218, 146] on button "Imprimir comprovante" at bounding box center [225, 147] width 62 height 12
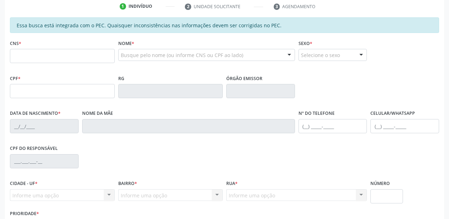
scroll to position [72, 0]
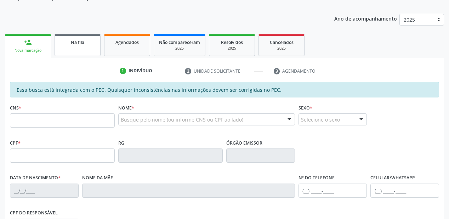
click at [84, 47] on link "Na fila" at bounding box center [78, 45] width 46 height 22
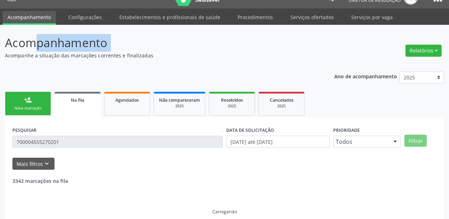
scroll to position [0, 0]
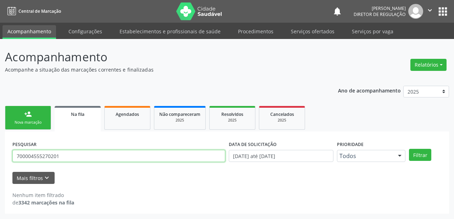
click at [64, 156] on input "700004555270201" at bounding box center [118, 156] width 213 height 12
type input "7"
type input "703308230407610"
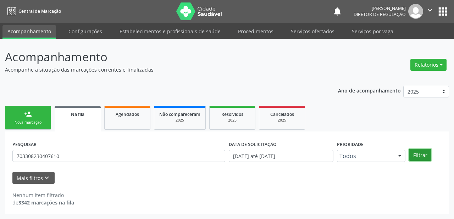
click at [415, 153] on button "Filtrar" at bounding box center [420, 155] width 22 height 12
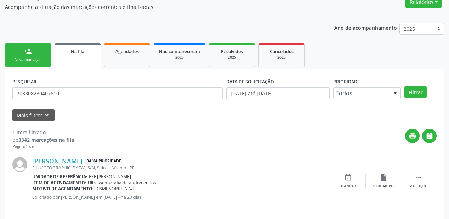
scroll to position [68, 0]
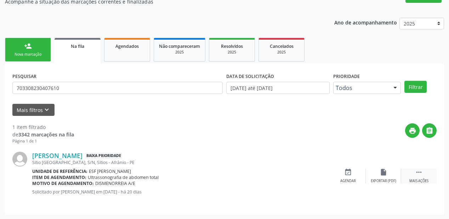
click at [417, 170] on icon "" at bounding box center [419, 172] width 8 height 8
click at [246, 172] on div "event_available Agendar" at bounding box center [241, 175] width 35 height 15
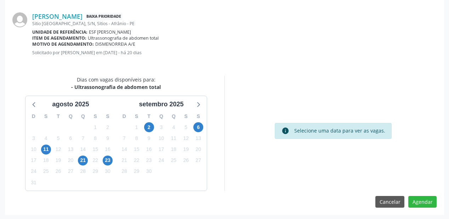
scroll to position [149, 0]
click at [149, 126] on span "2" at bounding box center [149, 127] width 10 height 10
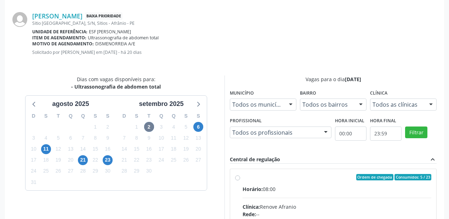
click at [327, 190] on div "Horário: 08:00" at bounding box center [337, 188] width 189 height 7
click at [240, 180] on input "Ordem de chegada Consumidos: 5 / 23 Horário: 08:00 Clínica: Renove Afranio Rede…" at bounding box center [237, 177] width 5 height 6
radio input "true"
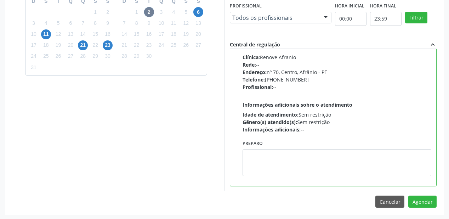
scroll to position [264, 0]
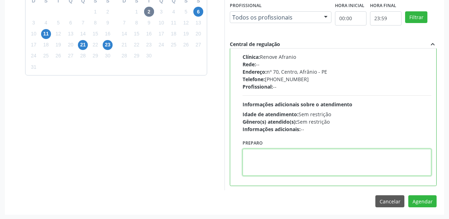
click at [293, 164] on textarea at bounding box center [337, 162] width 189 height 27
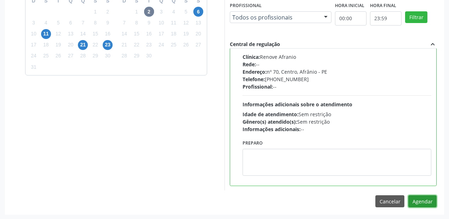
click at [419, 201] on button "Agendar" at bounding box center [423, 201] width 28 height 12
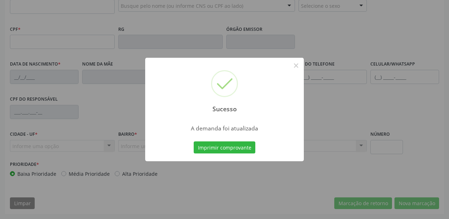
scroll to position [185, 0]
click at [223, 145] on button "Imprimir comprovante" at bounding box center [225, 147] width 62 height 12
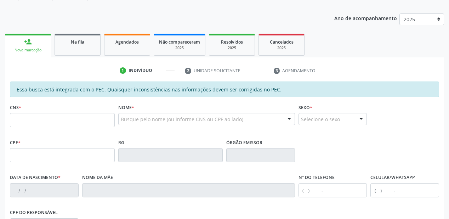
scroll to position [72, 0]
click at [76, 44] on span "Na fila" at bounding box center [77, 42] width 13 height 6
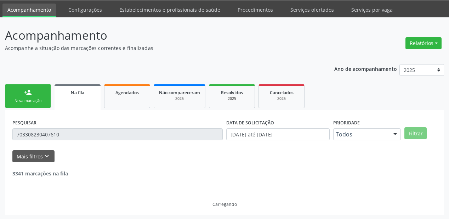
scroll to position [0, 0]
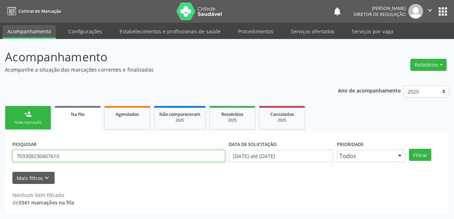
click at [69, 154] on input "703308230407610" at bounding box center [118, 156] width 213 height 12
type input "7"
type input "700004313352109"
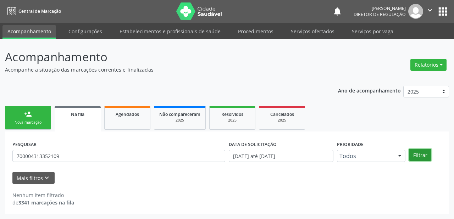
click at [424, 152] on button "Filtrar" at bounding box center [420, 155] width 22 height 12
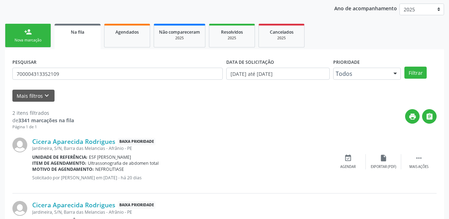
scroll to position [135, 0]
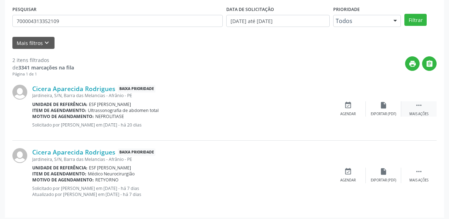
click at [416, 103] on icon "" at bounding box center [419, 105] width 8 height 8
click at [240, 112] on div "Agendar" at bounding box center [242, 114] width 16 height 5
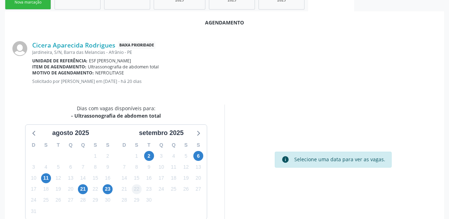
scroll to position [142, 0]
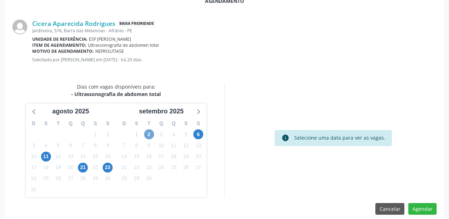
click at [149, 134] on span "2" at bounding box center [149, 134] width 10 height 10
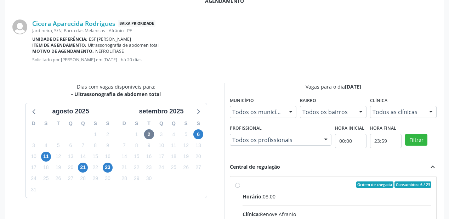
drag, startPoint x: 270, startPoint y: 199, endPoint x: 279, endPoint y: 194, distance: 10.5
click at [270, 198] on div "Horário: 08:00" at bounding box center [337, 196] width 189 height 7
click at [240, 188] on input "Ordem de chegada Consumidos: 6 / 23 Horário: 08:00 Clínica: Renove Afranio Rede…" at bounding box center [237, 184] width 5 height 6
radio input "true"
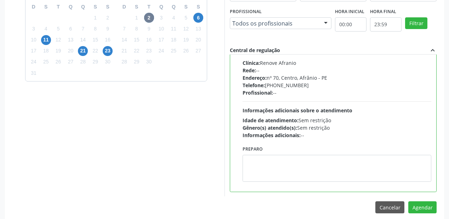
scroll to position [264, 0]
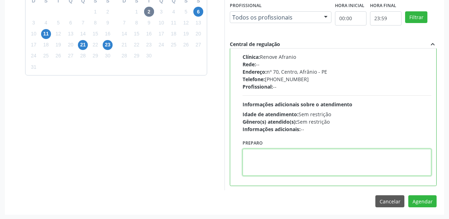
click at [303, 164] on textarea at bounding box center [337, 162] width 189 height 27
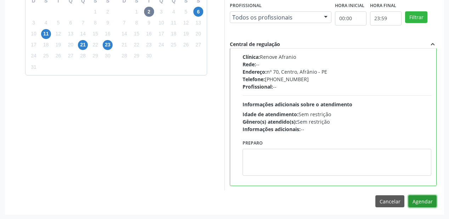
click at [414, 198] on button "Agendar" at bounding box center [423, 201] width 28 height 12
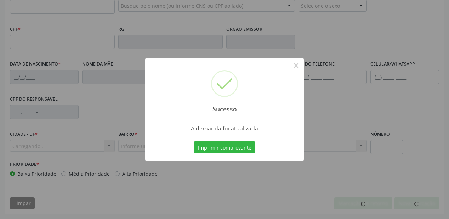
scroll to position [185, 0]
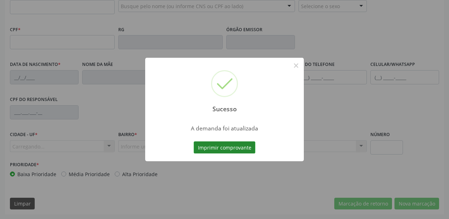
click at [217, 147] on button "Imprimir comprovante" at bounding box center [225, 147] width 62 height 12
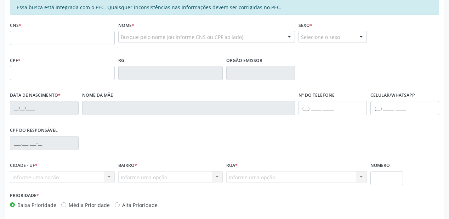
scroll to position [72, 0]
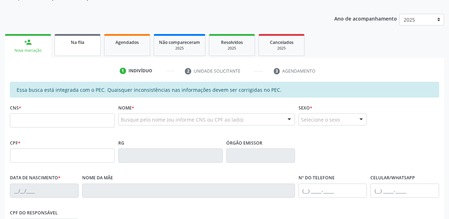
click at [82, 46] on link "Na fila" at bounding box center [78, 45] width 46 height 22
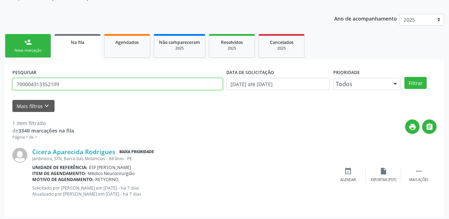
click at [63, 82] on input "700004313352109" at bounding box center [117, 84] width 211 height 12
type input "7"
type input "706205029090268"
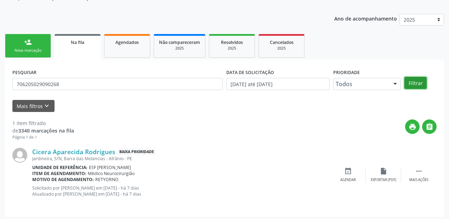
click at [419, 83] on button "Filtrar" at bounding box center [416, 83] width 22 height 12
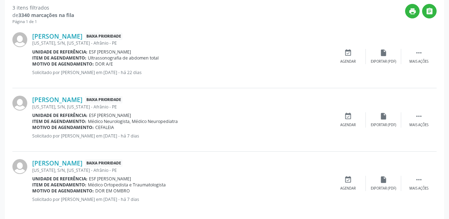
scroll to position [195, 0]
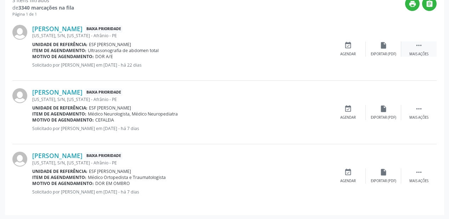
click at [419, 45] on icon "" at bounding box center [419, 45] width 8 height 8
click at [241, 52] on div "Agendar" at bounding box center [242, 54] width 16 height 5
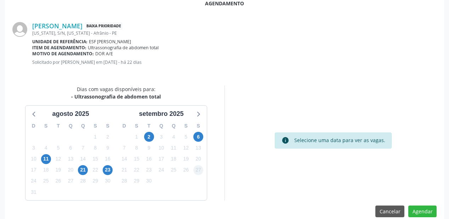
scroll to position [142, 0]
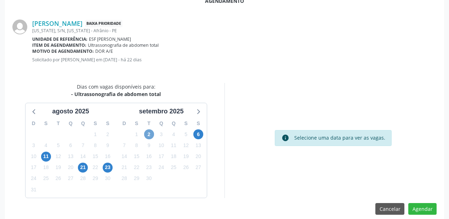
click at [147, 137] on span "2" at bounding box center [149, 134] width 10 height 10
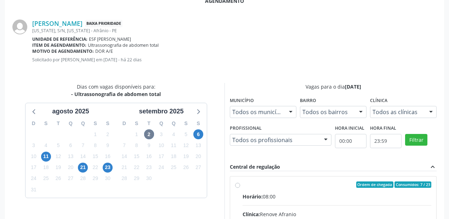
click at [319, 186] on div "Ordem de chegada Consumidos: 7 / 23" at bounding box center [337, 184] width 189 height 6
click at [240, 186] on input "Ordem de chegada Consumidos: 7 / 23 Horário: 08:00 Clínica: Renove Afranio Rede…" at bounding box center [237, 184] width 5 height 6
radio input "true"
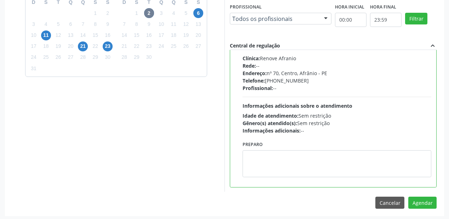
scroll to position [264, 0]
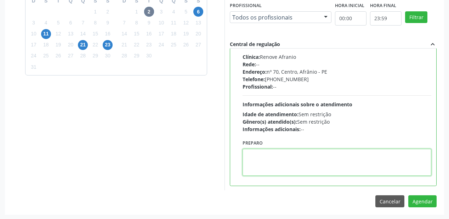
click at [264, 156] on textarea at bounding box center [337, 162] width 189 height 27
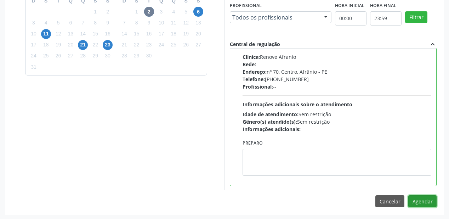
click at [421, 200] on button "Agendar" at bounding box center [423, 201] width 28 height 12
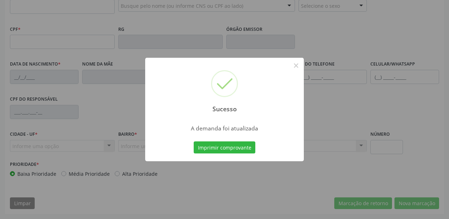
scroll to position [185, 0]
click at [217, 149] on button "Imprimir comprovante" at bounding box center [225, 147] width 62 height 12
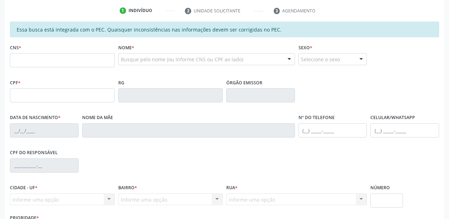
scroll to position [44, 0]
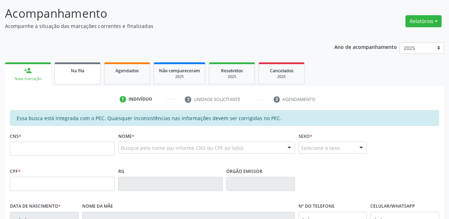
click at [77, 77] on link "Na fila" at bounding box center [78, 73] width 46 height 22
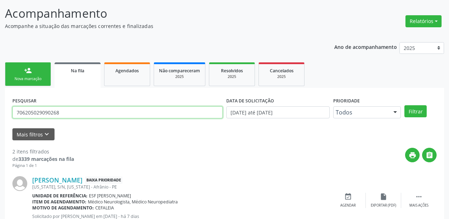
click at [56, 112] on input "706205029090268" at bounding box center [117, 112] width 211 height 12
click at [62, 113] on input "706205029090268" at bounding box center [117, 112] width 211 height 12
type input "7"
type input "706808210276324"
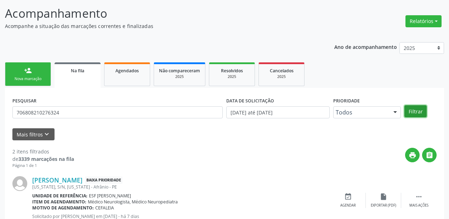
click at [417, 112] on button "Filtrar" at bounding box center [416, 111] width 22 height 12
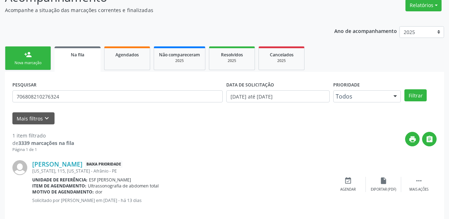
scroll to position [68, 0]
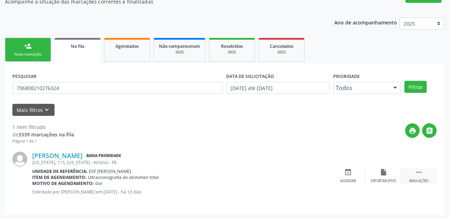
click at [418, 169] on icon "" at bounding box center [419, 172] width 8 height 8
click at [245, 179] on div "Agendar" at bounding box center [242, 181] width 16 height 5
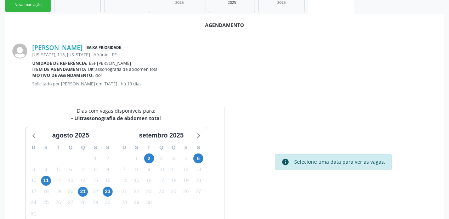
scroll to position [149, 0]
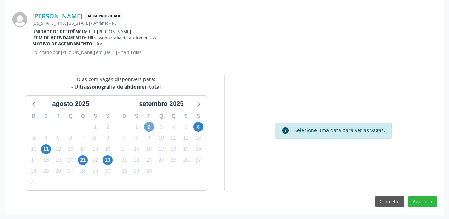
click at [148, 126] on span "2" at bounding box center [149, 127] width 10 height 10
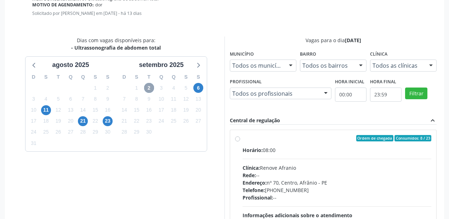
scroll to position [251, 0]
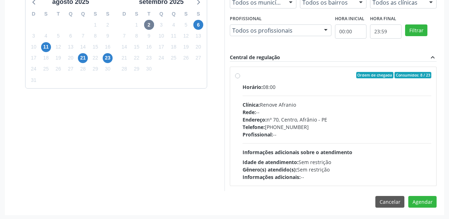
click at [304, 139] on div "Horário: 08:00 Clínica: Renove Afranio Rede: -- Endereço: [STREET_ADDRESS] Tele…" at bounding box center [337, 131] width 189 height 97
click at [240, 78] on input "Ordem de chegada Consumidos: 8 / 23 Horário: 08:00 Clínica: Renove Afranio Rede…" at bounding box center [237, 75] width 5 height 6
radio input "true"
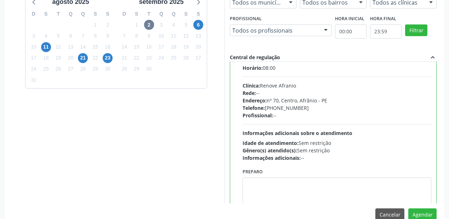
scroll to position [35, 0]
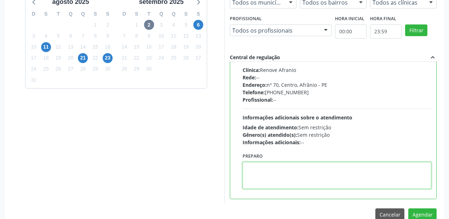
drag, startPoint x: 276, startPoint y: 177, endPoint x: 359, endPoint y: 204, distance: 86.9
click at [278, 177] on textarea at bounding box center [337, 175] width 189 height 27
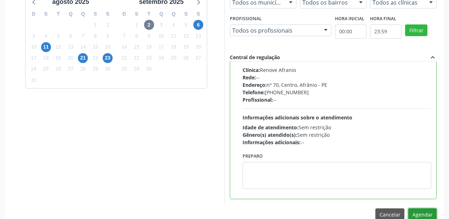
click at [414, 209] on button "Agendar" at bounding box center [423, 214] width 28 height 12
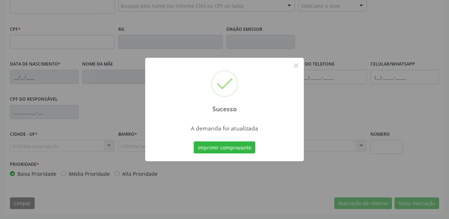
scroll to position [185, 0]
click at [230, 151] on button "Imprimir comprovante" at bounding box center [225, 147] width 62 height 12
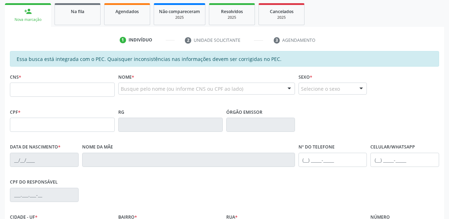
scroll to position [72, 0]
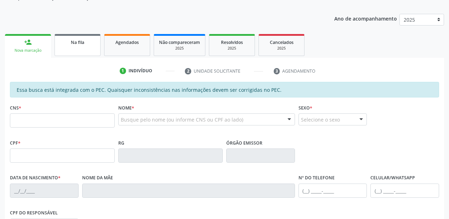
click at [83, 45] on div "Na fila" at bounding box center [77, 41] width 35 height 7
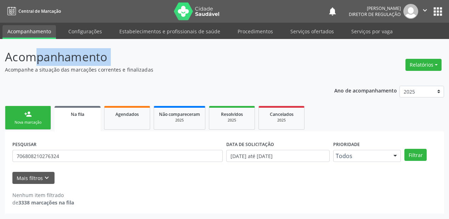
scroll to position [0, 0]
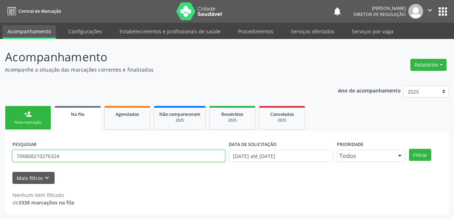
click at [62, 158] on input "706808210276324" at bounding box center [118, 156] width 213 height 12
type input "7"
type input "704502639993820"
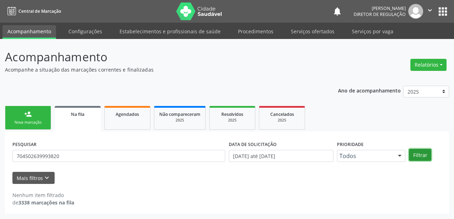
click at [421, 156] on button "Filtrar" at bounding box center [420, 155] width 22 height 12
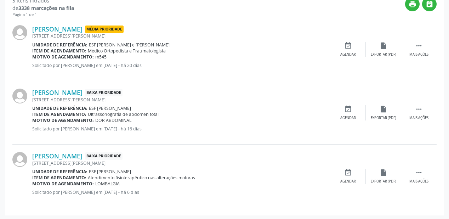
scroll to position [195, 0]
click at [417, 107] on icon "" at bounding box center [419, 109] width 8 height 8
click at [244, 115] on div "Agendar" at bounding box center [242, 117] width 16 height 5
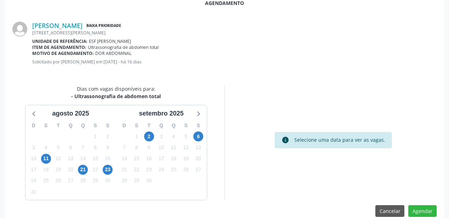
scroll to position [142, 0]
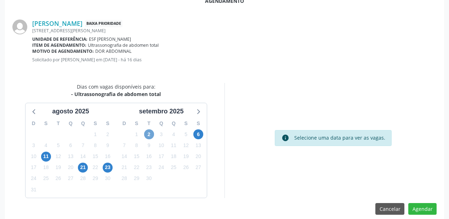
click at [150, 134] on span "2" at bounding box center [149, 134] width 10 height 10
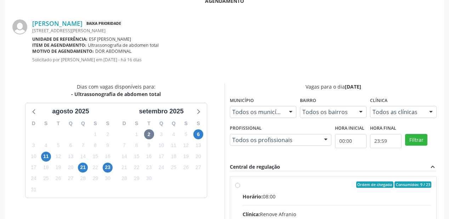
click at [305, 185] on div "Ordem de chegada Consumidos: 9 / 23" at bounding box center [337, 184] width 189 height 6
click at [240, 185] on input "Ordem de chegada Consumidos: 9 / 23 Horário: 08:00 Clínica: Renove Afranio Rede…" at bounding box center [237, 184] width 5 height 6
radio input "true"
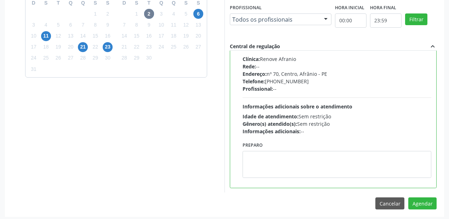
scroll to position [264, 0]
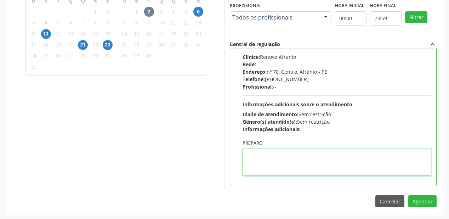
click at [316, 157] on textarea at bounding box center [337, 162] width 189 height 27
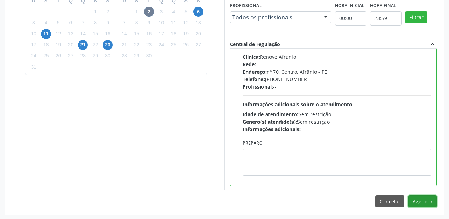
click at [420, 198] on button "Agendar" at bounding box center [423, 201] width 28 height 12
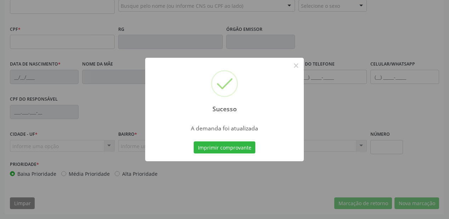
scroll to position [185, 0]
click at [233, 148] on button "Imprimir comprovante" at bounding box center [225, 147] width 62 height 12
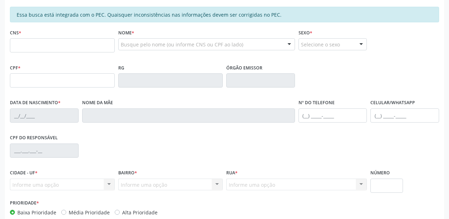
scroll to position [100, 0]
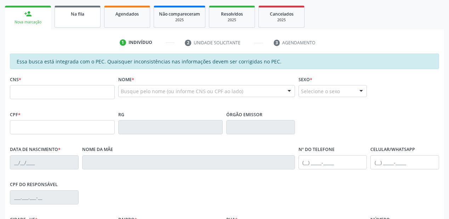
click at [84, 15] on span "Na fila" at bounding box center [77, 14] width 13 height 6
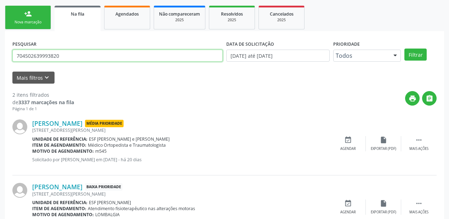
click at [86, 58] on input "704502639993820" at bounding box center [117, 56] width 211 height 12
type input "7"
type input "708209131584940"
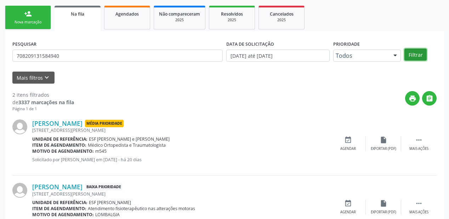
click at [414, 55] on button "Filtrar" at bounding box center [416, 55] width 22 height 12
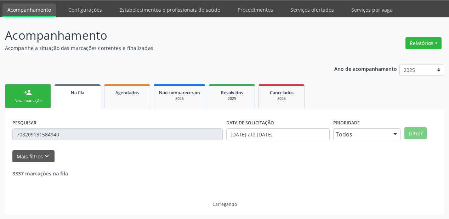
scroll to position [68, 0]
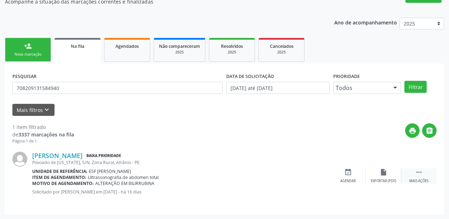
click at [424, 172] on div " Mais ações" at bounding box center [419, 175] width 35 height 15
click at [244, 177] on div "event_available Agendar" at bounding box center [241, 175] width 35 height 15
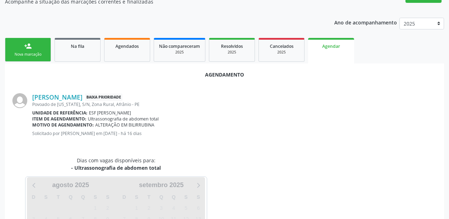
scroll to position [100, 0]
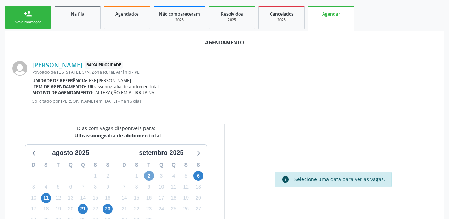
click at [148, 176] on span "2" at bounding box center [149, 176] width 10 height 10
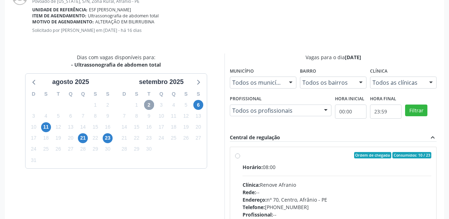
scroll to position [185, 0]
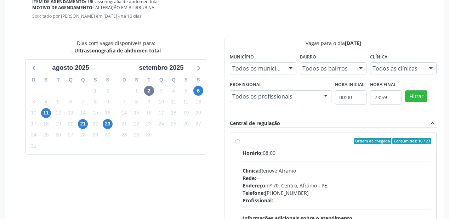
click at [294, 175] on div "Rede: --" at bounding box center [337, 177] width 189 height 7
click at [240, 144] on input "Ordem de chegada Consumidos: 10 / 23 Horário: 08:00 Clínica: Renove Afranio Red…" at bounding box center [237, 141] width 5 height 6
radio input "true"
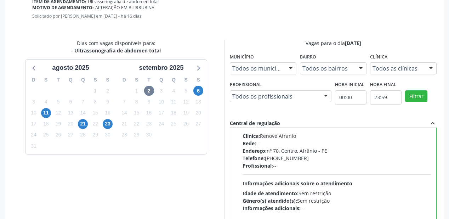
scroll to position [264, 0]
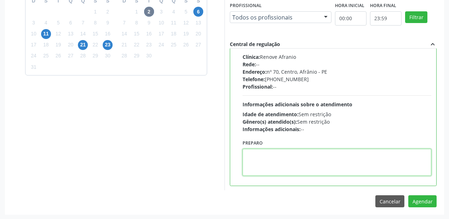
click at [267, 161] on textarea at bounding box center [337, 162] width 189 height 27
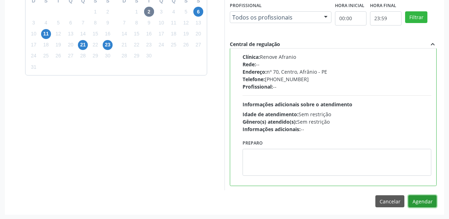
click at [418, 199] on button "Agendar" at bounding box center [423, 201] width 28 height 12
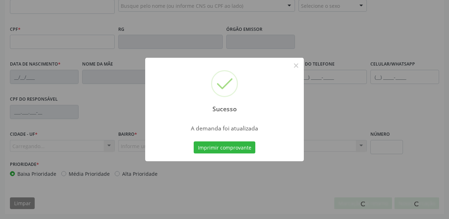
scroll to position [185, 0]
click at [230, 149] on button "Imprimir comprovante" at bounding box center [225, 147] width 62 height 12
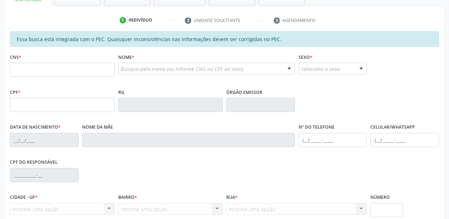
scroll to position [100, 0]
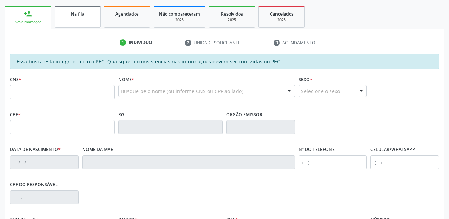
click at [75, 18] on link "Na fila" at bounding box center [78, 17] width 46 height 22
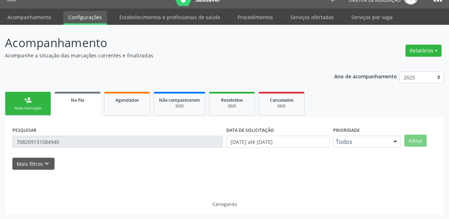
scroll to position [0, 0]
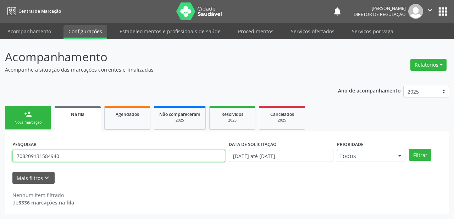
click at [65, 155] on input "708209131584940" at bounding box center [118, 156] width 213 height 12
type input "7"
type input "898002378417812"
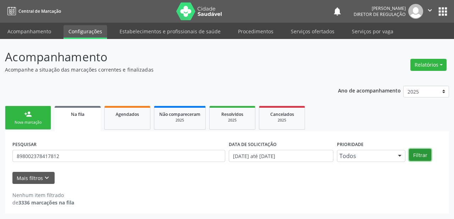
click at [418, 155] on button "Filtrar" at bounding box center [420, 155] width 22 height 12
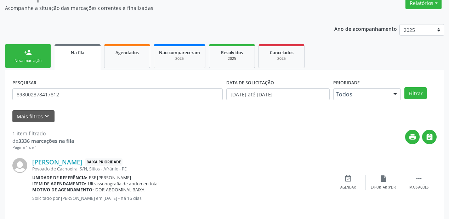
scroll to position [68, 0]
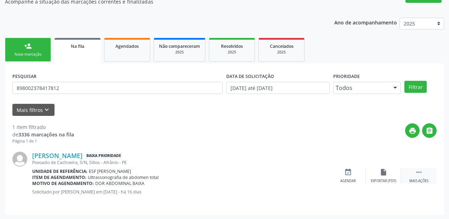
click at [417, 171] on icon "" at bounding box center [419, 172] width 8 height 8
click at [247, 176] on div "event_available Agendar" at bounding box center [241, 175] width 35 height 15
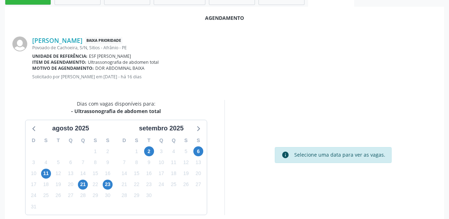
scroll to position [149, 0]
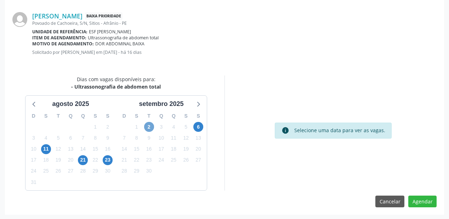
click at [147, 125] on span "2" at bounding box center [149, 127] width 10 height 10
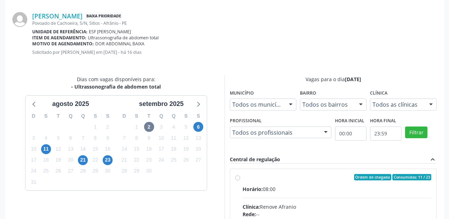
click at [246, 175] on div "Ordem de chegada Consumidos: 11 / 23" at bounding box center [337, 177] width 189 height 6
click at [240, 175] on input "Ordem de chegada Consumidos: 11 / 23 Horário: 08:00 Clínica: Renove Afranio Red…" at bounding box center [237, 177] width 5 height 6
radio input "true"
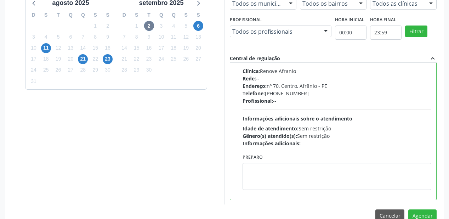
scroll to position [264, 0]
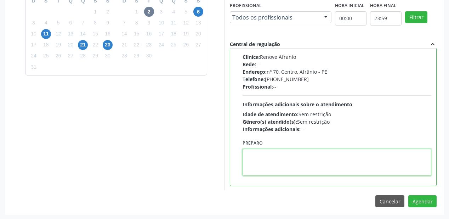
click at [266, 168] on textarea at bounding box center [337, 162] width 189 height 27
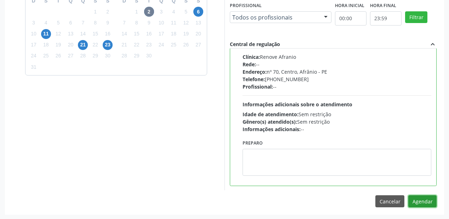
click at [421, 198] on button "Agendar" at bounding box center [423, 201] width 28 height 12
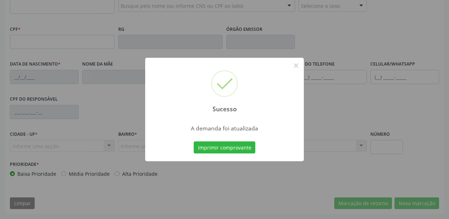
scroll to position [185, 0]
click at [235, 149] on button "Imprimir comprovante" at bounding box center [225, 147] width 62 height 12
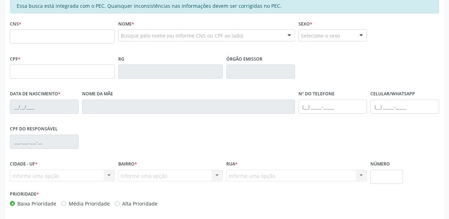
scroll to position [72, 0]
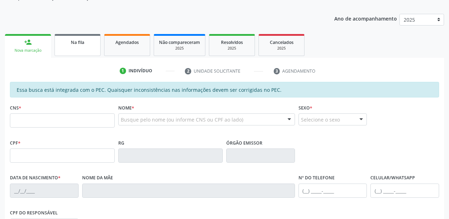
click at [74, 44] on span "Na fila" at bounding box center [77, 42] width 13 height 6
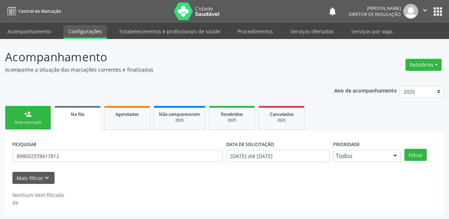
scroll to position [0, 0]
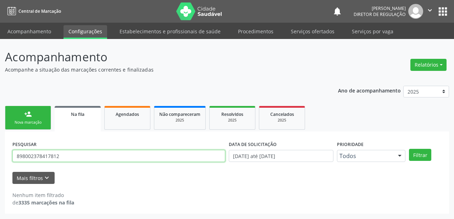
click at [70, 153] on input "898002378417812" at bounding box center [118, 156] width 213 height 12
type input "8"
type input "700004063789505"
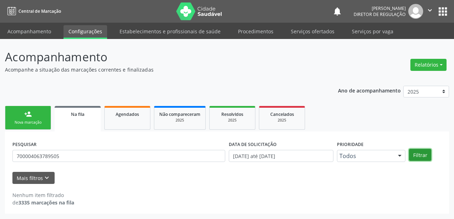
click at [421, 155] on button "Filtrar" at bounding box center [420, 155] width 22 height 12
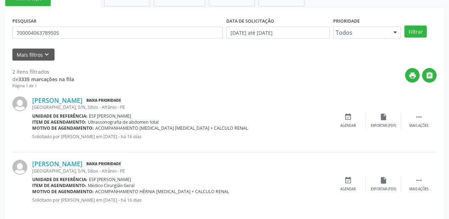
scroll to position [131, 0]
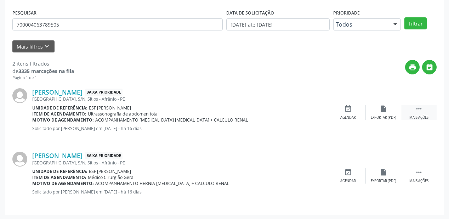
click at [419, 108] on icon "" at bounding box center [419, 109] width 8 height 8
click at [246, 117] on div "Agendar" at bounding box center [242, 117] width 16 height 5
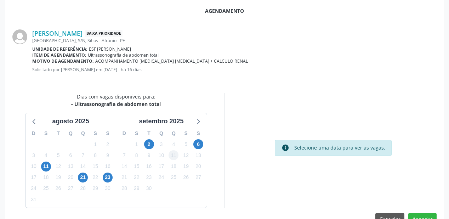
scroll to position [149, 0]
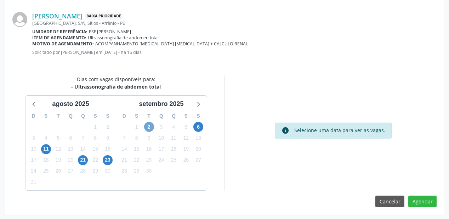
click at [147, 125] on span "2" at bounding box center [149, 127] width 10 height 10
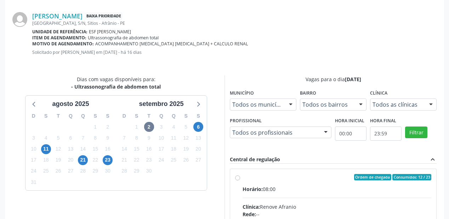
click at [338, 178] on div "Ordem de chegada Consumidos: 12 / 23" at bounding box center [337, 177] width 189 height 6
click at [240, 178] on input "Ordem de chegada Consumidos: 12 / 23 Horário: 08:00 Clínica: Renove Afranio Red…" at bounding box center [237, 177] width 5 height 6
radio input "true"
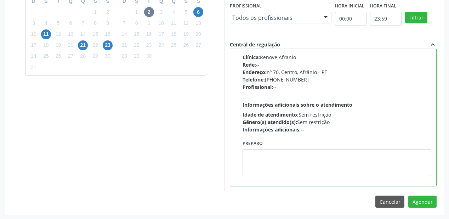
scroll to position [264, 0]
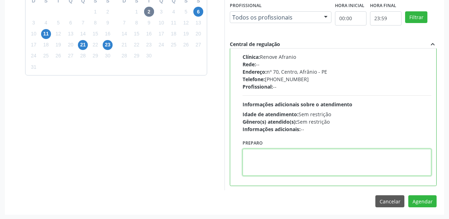
click at [302, 172] on textarea at bounding box center [337, 162] width 189 height 27
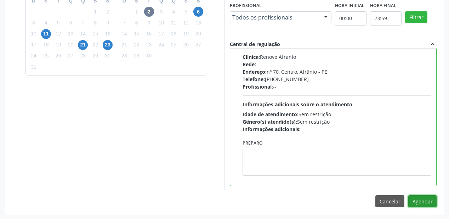
click at [416, 201] on button "Agendar" at bounding box center [423, 201] width 28 height 12
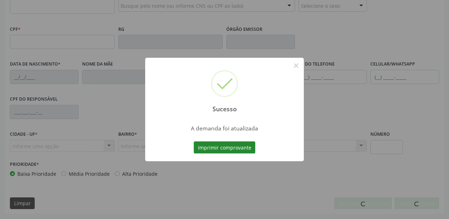
scroll to position [185, 0]
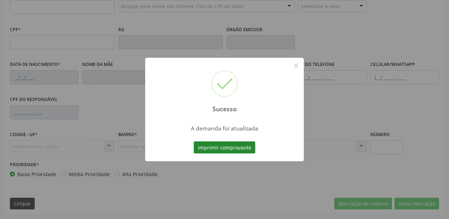
click at [224, 146] on button "Imprimir comprovante" at bounding box center [225, 147] width 62 height 12
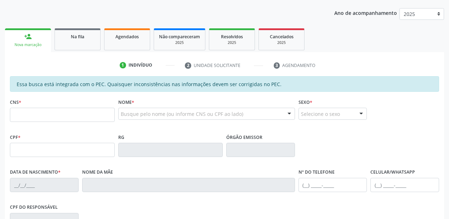
scroll to position [72, 0]
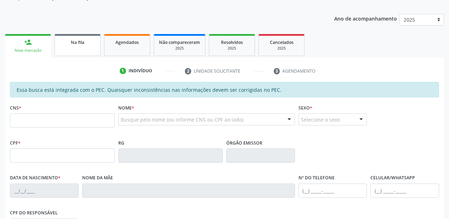
click at [82, 40] on span "Na fila" at bounding box center [77, 42] width 13 height 6
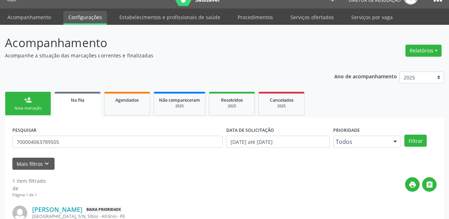
scroll to position [68, 0]
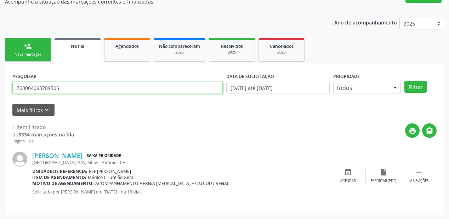
click at [69, 92] on input "700004063789505" at bounding box center [117, 88] width 211 height 12
type input "7"
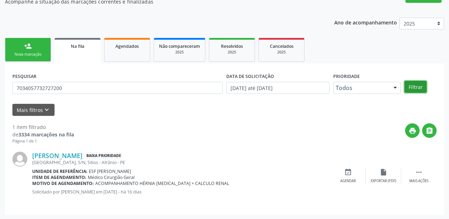
click at [418, 82] on button "Filtrar" at bounding box center [416, 87] width 22 height 12
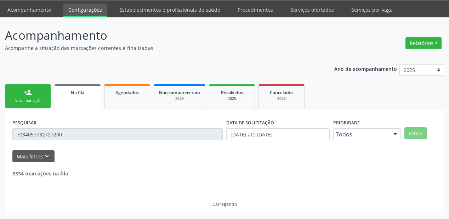
scroll to position [0, 0]
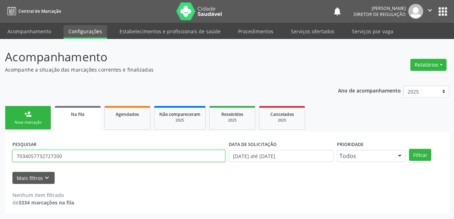
click at [64, 154] on input "7034057732727200" at bounding box center [118, 156] width 213 height 12
type input "7"
type input "703405732727200"
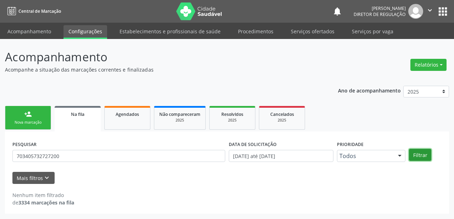
click at [413, 153] on button "Filtrar" at bounding box center [420, 155] width 22 height 12
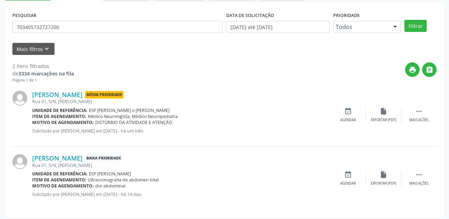
scroll to position [131, 0]
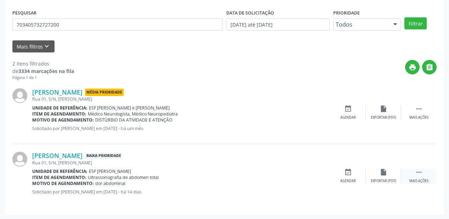
click at [417, 172] on icon "" at bounding box center [419, 172] width 8 height 8
click at [244, 176] on div "event_available Agendar" at bounding box center [241, 175] width 35 height 15
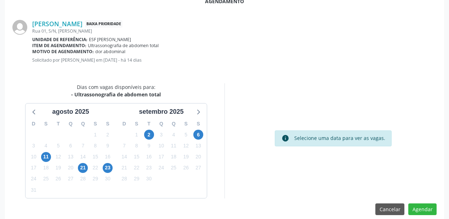
scroll to position [142, 0]
click at [149, 134] on span "2" at bounding box center [149, 134] width 10 height 10
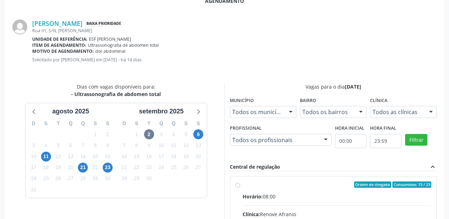
click at [240, 188] on input "Ordem de chegada Consumidos: 13 / 23 Horário: 08:00 Clínica: Renove Afranio Red…" at bounding box center [237, 184] width 5 height 6
radio input "true"
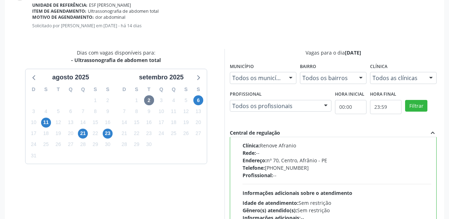
scroll to position [264, 0]
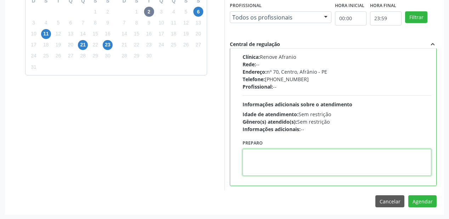
drag, startPoint x: 296, startPoint y: 163, endPoint x: 369, endPoint y: 177, distance: 74.6
click at [296, 163] on textarea at bounding box center [337, 162] width 189 height 27
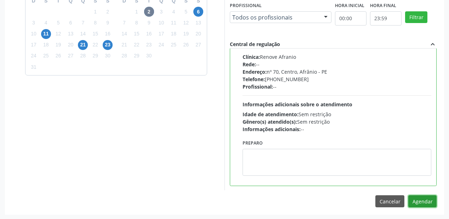
click at [421, 198] on button "Agendar" at bounding box center [423, 201] width 28 height 12
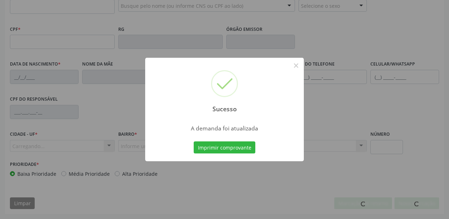
scroll to position [185, 0]
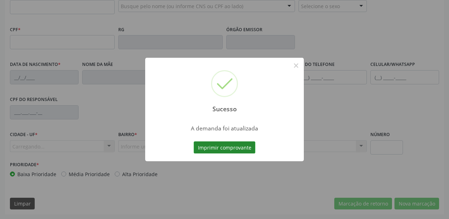
click at [230, 147] on button "Imprimir comprovante" at bounding box center [225, 147] width 62 height 12
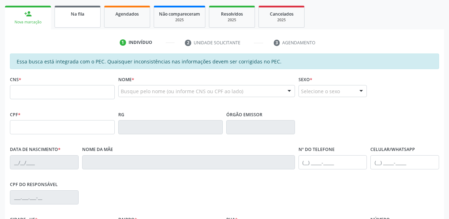
click at [75, 17] on link "Na fila" at bounding box center [78, 17] width 46 height 22
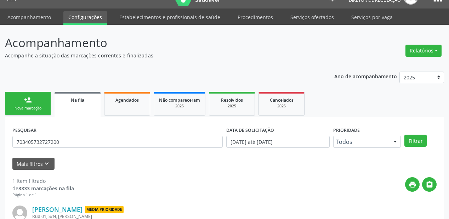
scroll to position [68, 0]
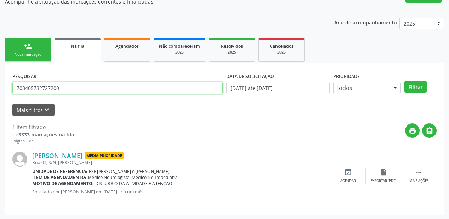
click at [67, 89] on input "703405732727200" at bounding box center [117, 88] width 211 height 12
type input "7"
type input "700508553377555"
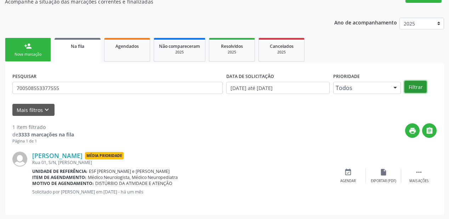
click at [417, 84] on button "Filtrar" at bounding box center [416, 87] width 22 height 12
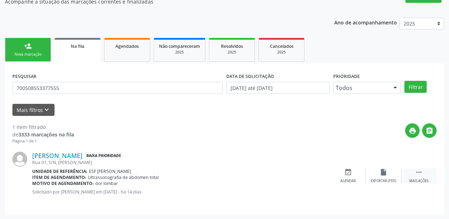
click at [418, 169] on icon "" at bounding box center [419, 172] width 8 height 8
click at [244, 175] on icon "event_available" at bounding box center [242, 172] width 8 height 8
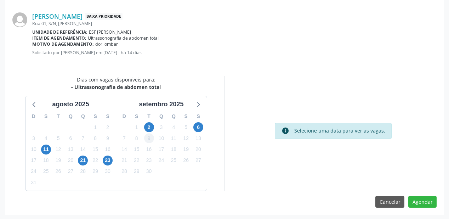
scroll to position [149, 0]
click at [149, 128] on span "2" at bounding box center [149, 127] width 10 height 10
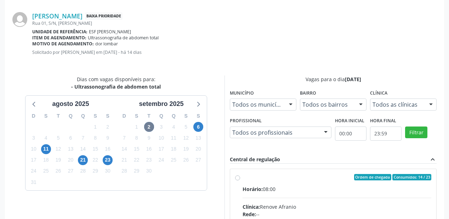
click at [240, 180] on input "Ordem de chegada Consumidos: 14 / 23 Horário: 08:00 Clínica: Renove Afranio Red…" at bounding box center [237, 177] width 5 height 6
radio input "true"
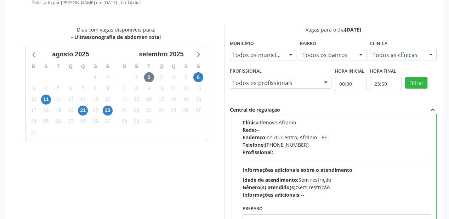
scroll to position [263, 0]
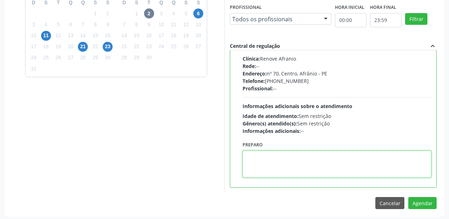
click at [313, 168] on textarea at bounding box center [337, 164] width 189 height 27
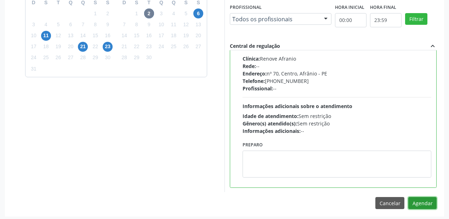
click at [416, 202] on button "Agendar" at bounding box center [423, 203] width 28 height 12
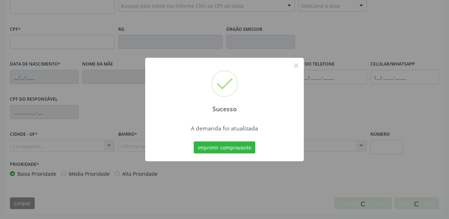
scroll to position [185, 0]
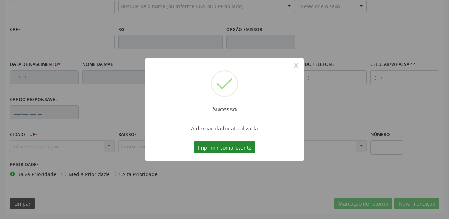
click at [225, 149] on button "Imprimir comprovante" at bounding box center [225, 147] width 62 height 12
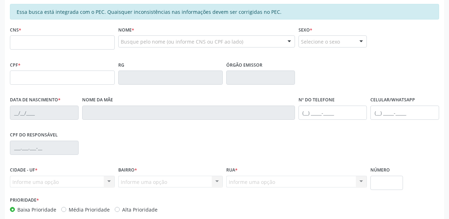
scroll to position [100, 0]
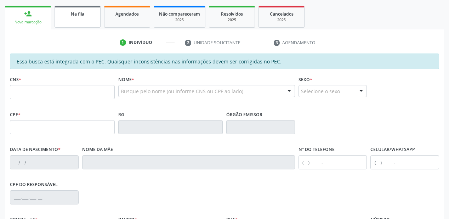
click at [85, 22] on link "Na fila" at bounding box center [78, 17] width 46 height 22
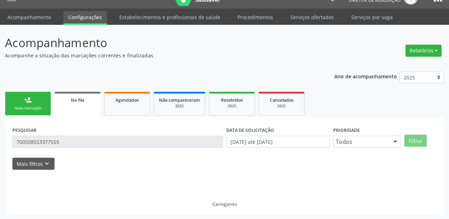
scroll to position [0, 0]
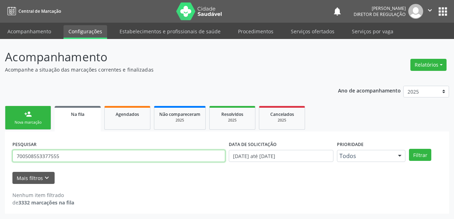
click at [68, 152] on input "700508553377555" at bounding box center [118, 156] width 213 height 12
type input "7"
type input "702407061677020"
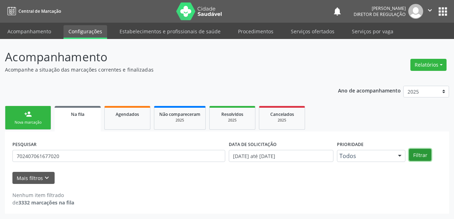
click at [420, 158] on button "Filtrar" at bounding box center [420, 155] width 22 height 12
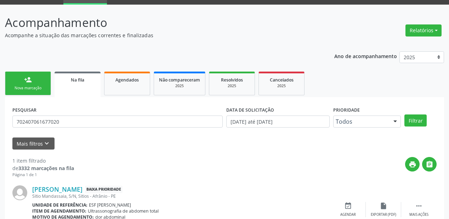
scroll to position [68, 0]
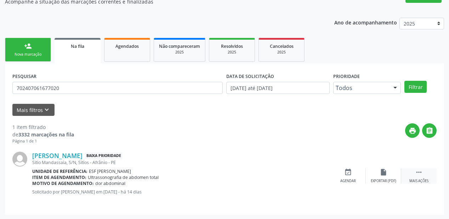
click at [419, 172] on icon "" at bounding box center [419, 172] width 8 height 8
click at [249, 170] on div "event_available Agendar" at bounding box center [241, 175] width 35 height 15
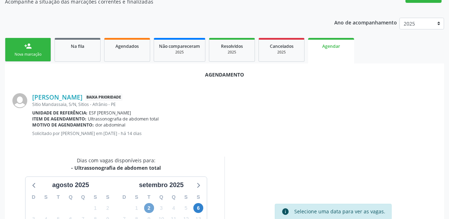
click at [148, 207] on span "2" at bounding box center [149, 208] width 10 height 10
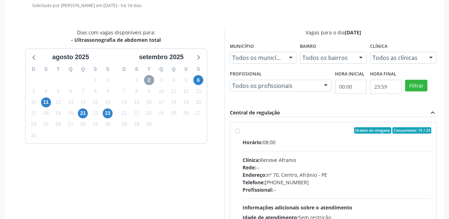
scroll to position [238, 0]
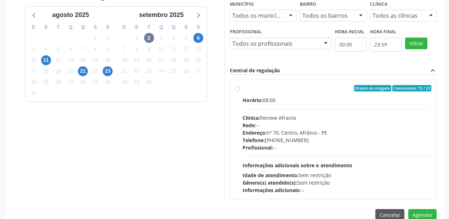
click at [290, 129] on div "Endereço: [STREET_ADDRESS]" at bounding box center [337, 132] width 189 height 7
click at [240, 91] on input "Ordem de chegada Consumidos: 15 / 23 Horário: 08:00 Clínica: Renove Afranio Red…" at bounding box center [237, 88] width 5 height 6
radio input "true"
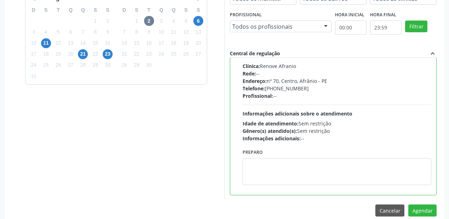
scroll to position [264, 0]
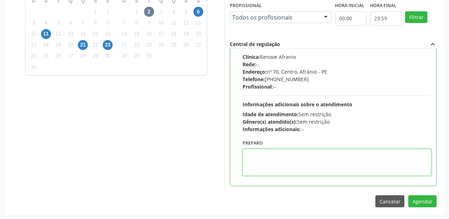
drag, startPoint x: 273, startPoint y: 160, endPoint x: 276, endPoint y: 159, distance: 3.6
click at [273, 160] on textarea at bounding box center [337, 162] width 189 height 27
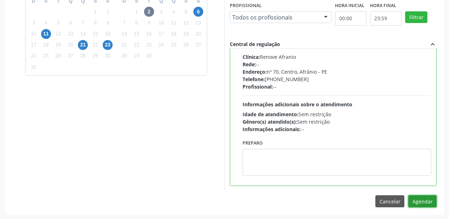
click at [424, 200] on button "Agendar" at bounding box center [423, 201] width 28 height 12
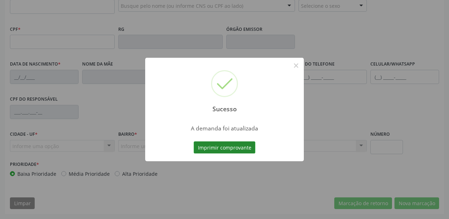
scroll to position [185, 0]
click at [237, 146] on button "Imprimir comprovante" at bounding box center [225, 147] width 62 height 12
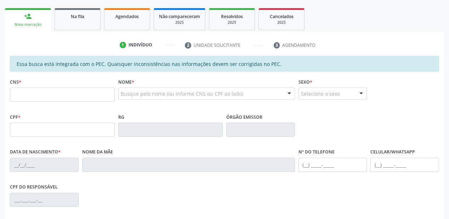
scroll to position [44, 0]
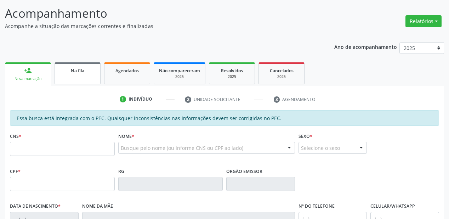
click at [76, 67] on div "Na fila" at bounding box center [77, 70] width 35 height 7
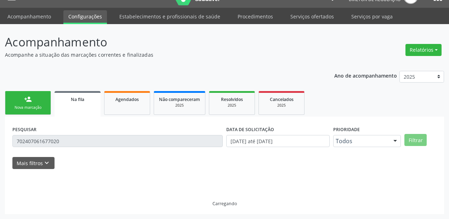
scroll to position [0, 0]
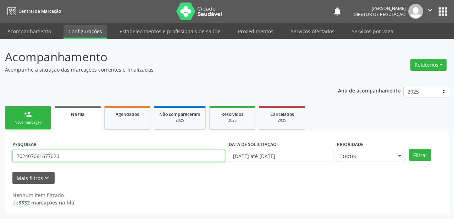
click at [97, 160] on input "702407061677020" at bounding box center [118, 156] width 213 height 12
type input "7"
type input "700204976351222"
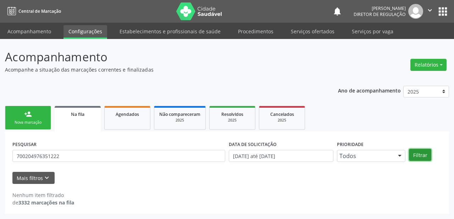
click at [421, 155] on button "Filtrar" at bounding box center [420, 155] width 22 height 12
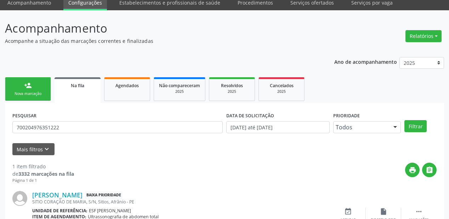
scroll to position [68, 0]
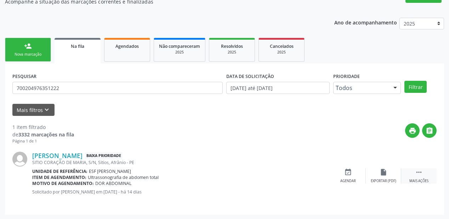
click at [418, 172] on icon "" at bounding box center [419, 172] width 8 height 8
click at [245, 176] on div "event_available Agendar" at bounding box center [241, 175] width 35 height 15
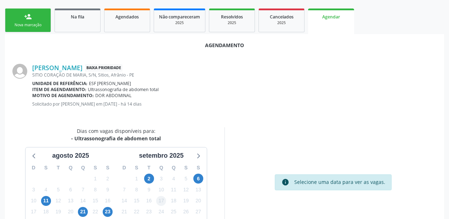
scroll to position [133, 0]
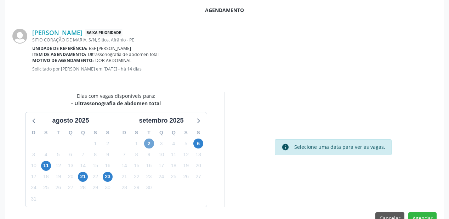
click at [147, 140] on span "2" at bounding box center [149, 144] width 10 height 10
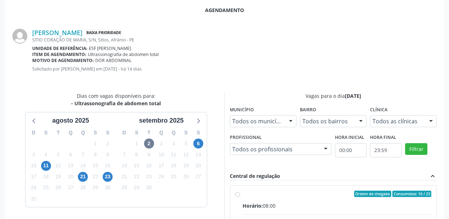
click at [315, 193] on div "Ordem de chegada Consumidos: 16 / 23" at bounding box center [337, 194] width 189 height 6
click at [240, 193] on input "Ordem de chegada Consumidos: 16 / 23 Horário: 08:00 Clínica: Renove Afranio Red…" at bounding box center [237, 194] width 5 height 6
radio input "true"
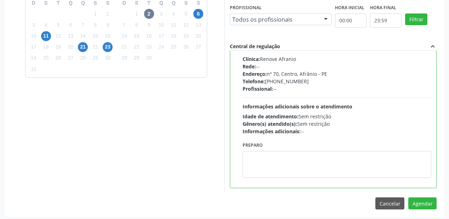
scroll to position [264, 0]
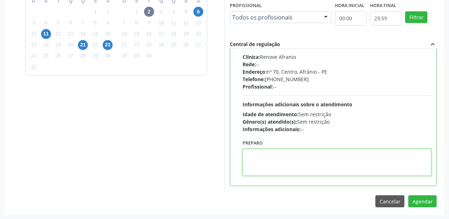
click at [312, 168] on textarea at bounding box center [337, 162] width 189 height 27
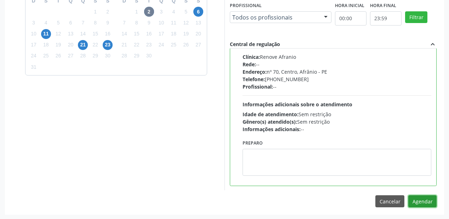
click at [421, 202] on button "Agendar" at bounding box center [423, 201] width 28 height 12
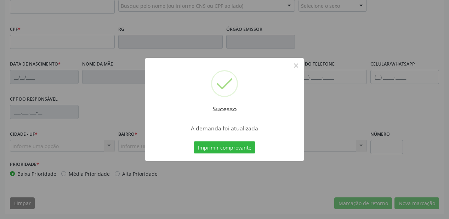
scroll to position [185, 0]
click at [228, 151] on button "Imprimir comprovante" at bounding box center [225, 147] width 62 height 12
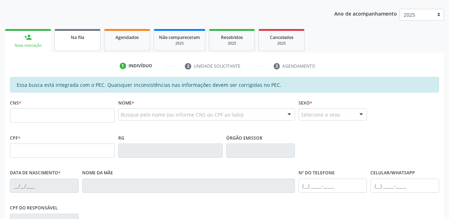
scroll to position [72, 0]
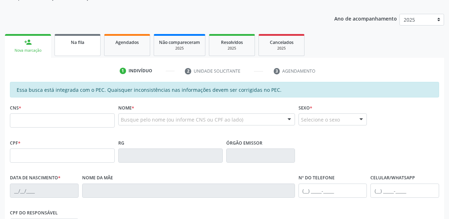
click at [86, 47] on link "Na fila" at bounding box center [78, 45] width 46 height 22
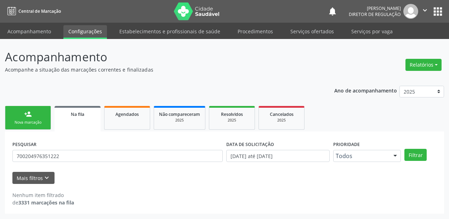
scroll to position [0, 0]
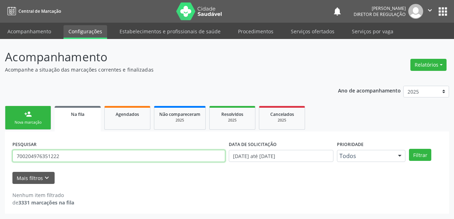
click at [68, 156] on input "700204976351222" at bounding box center [118, 156] width 213 height 12
type input "7"
type input "700006039210707"
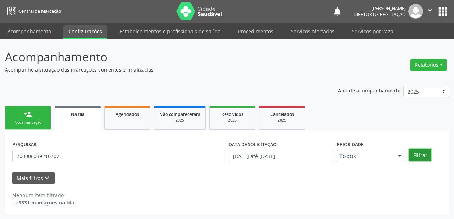
click at [414, 149] on button "Filtrar" at bounding box center [420, 155] width 22 height 12
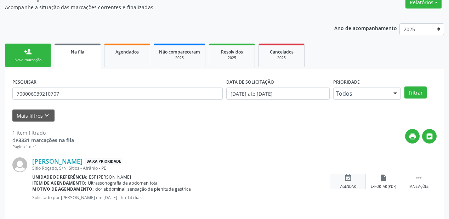
scroll to position [68, 0]
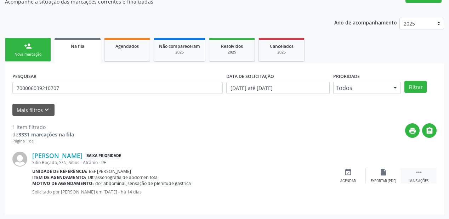
click at [421, 168] on icon "" at bounding box center [419, 172] width 8 height 8
click at [239, 173] on icon "event_available" at bounding box center [242, 172] width 8 height 8
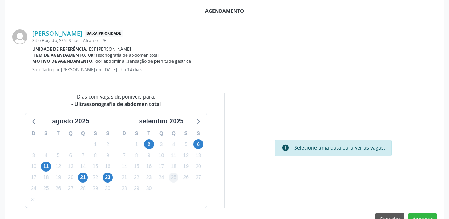
scroll to position [149, 0]
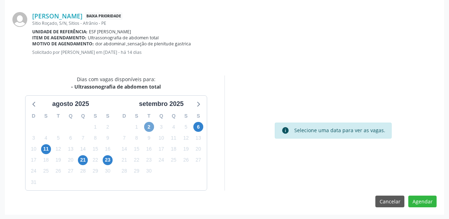
click at [148, 126] on span "2" at bounding box center [149, 127] width 10 height 10
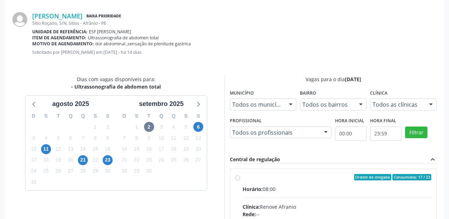
click at [272, 191] on div "Horário: 08:00" at bounding box center [337, 188] width 189 height 7
click at [240, 180] on input "Ordem de chegada Consumidos: 17 / 23 Horário: 08:00 Clínica: Renove Afranio Red…" at bounding box center [237, 177] width 5 height 6
radio input "true"
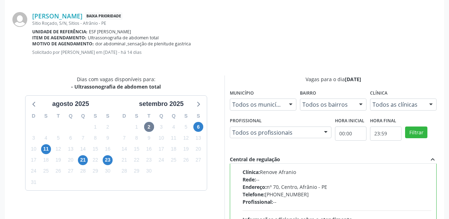
scroll to position [264, 0]
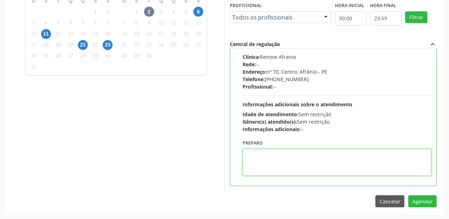
click at [293, 149] on textarea at bounding box center [337, 162] width 189 height 27
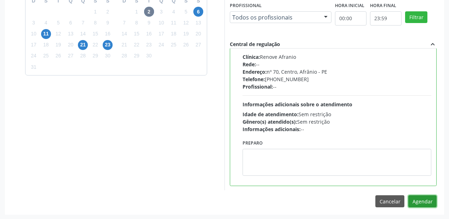
click at [420, 200] on button "Agendar" at bounding box center [423, 201] width 28 height 12
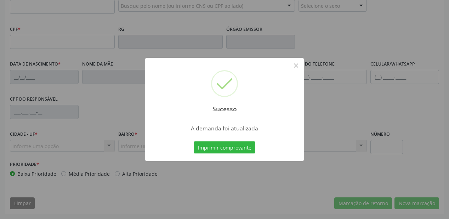
scroll to position [185, 0]
click at [224, 151] on button "Imprimir comprovante" at bounding box center [225, 147] width 62 height 12
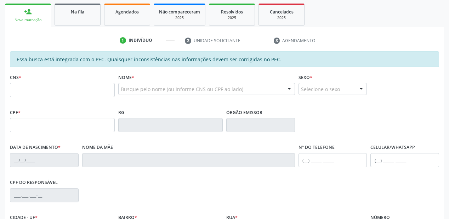
scroll to position [100, 0]
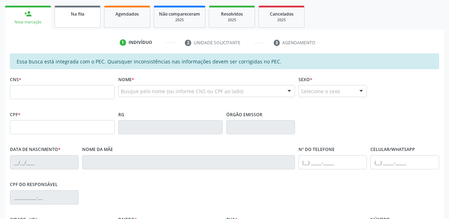
click at [81, 21] on link "Na fila" at bounding box center [78, 17] width 46 height 22
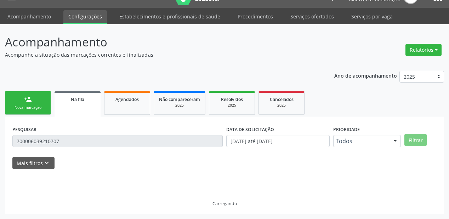
scroll to position [0, 0]
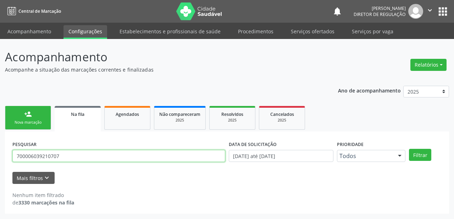
click at [69, 159] on input "700006039210707" at bounding box center [118, 156] width 213 height 12
type input "7"
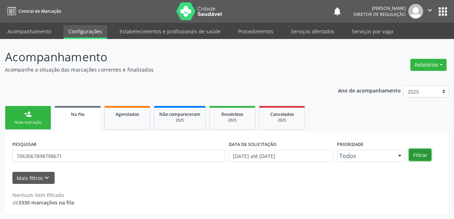
click at [414, 152] on button "Filtrar" at bounding box center [420, 155] width 22 height 12
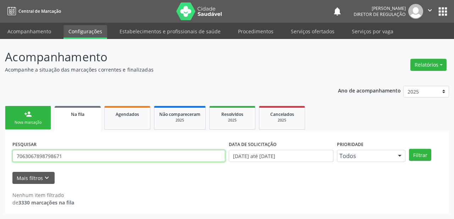
click at [82, 157] on input "7063067898798671" at bounding box center [118, 156] width 213 height 12
type input "7"
type input "706306789898671"
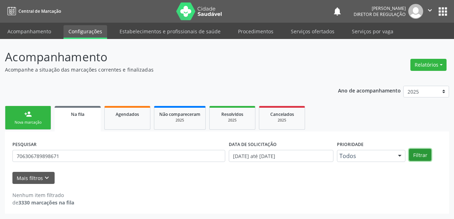
click at [422, 152] on button "Filtrar" at bounding box center [420, 155] width 22 height 12
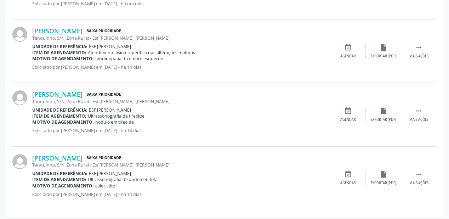
scroll to position [258, 0]
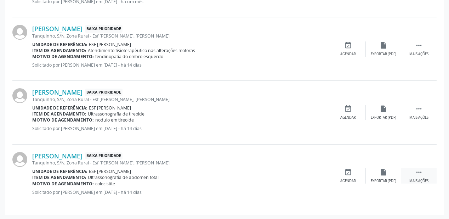
click at [412, 172] on div " Mais ações" at bounding box center [419, 175] width 35 height 15
click at [251, 174] on div "event_available Agendar" at bounding box center [241, 175] width 35 height 15
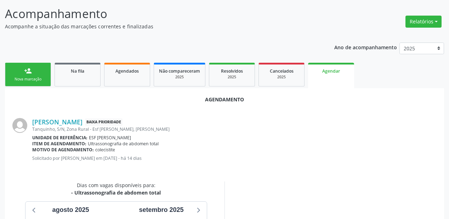
scroll to position [113, 0]
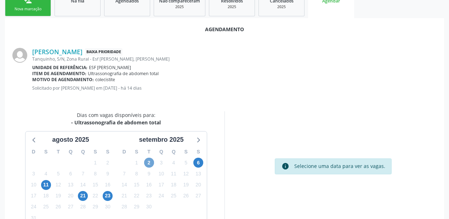
click at [149, 163] on span "2" at bounding box center [149, 163] width 10 height 10
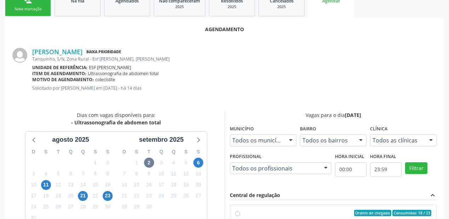
click at [296, 197] on div "Central de regulação expand_less" at bounding box center [333, 195] width 207 height 8
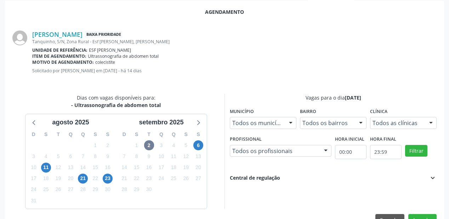
scroll to position [149, 0]
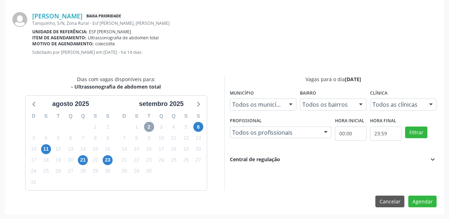
click at [152, 126] on span "2" at bounding box center [149, 127] width 10 height 10
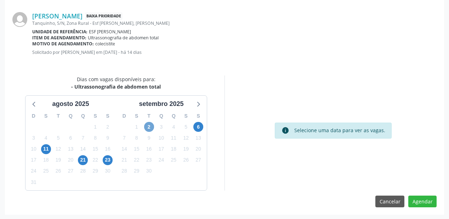
click at [149, 128] on span "2" at bounding box center [149, 127] width 10 height 10
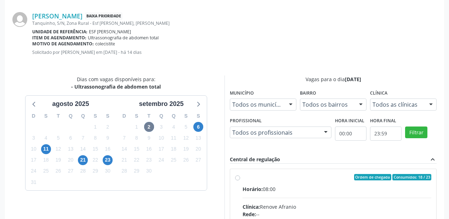
click at [294, 187] on div "Horário: 08:00" at bounding box center [337, 188] width 189 height 7
click at [240, 180] on input "Ordem de chegada Consumidos: 18 / 23 Horário: 08:00 Clínica: Renove Afranio Red…" at bounding box center [237, 177] width 5 height 6
radio input "true"
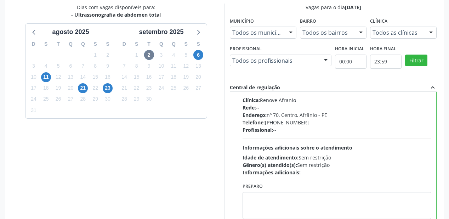
scroll to position [264, 0]
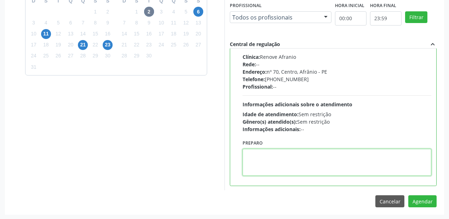
click at [301, 168] on textarea at bounding box center [337, 162] width 189 height 27
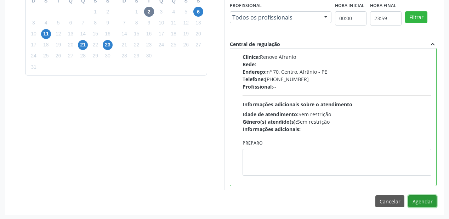
click at [419, 201] on button "Agendar" at bounding box center [423, 201] width 28 height 12
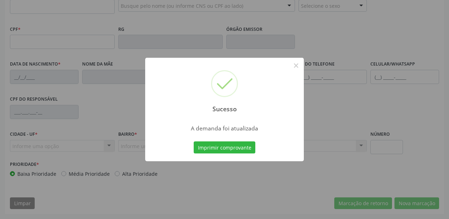
scroll to position [185, 0]
click at [221, 146] on button "Imprimir comprovante" at bounding box center [225, 147] width 62 height 12
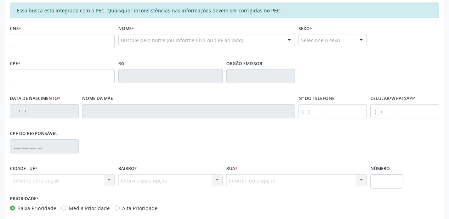
scroll to position [72, 0]
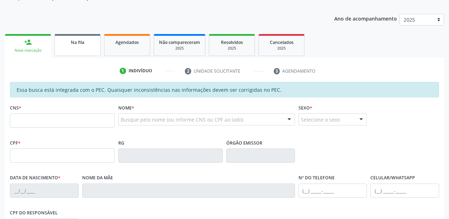
click at [69, 38] on link "Na fila" at bounding box center [78, 45] width 46 height 22
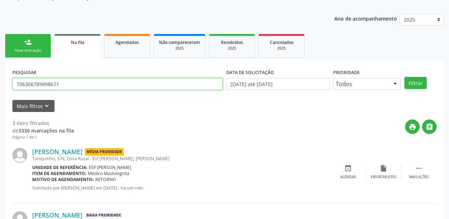
click at [72, 82] on input "706306789898671" at bounding box center [117, 84] width 211 height 12
type input "7"
type input "700006514957409"
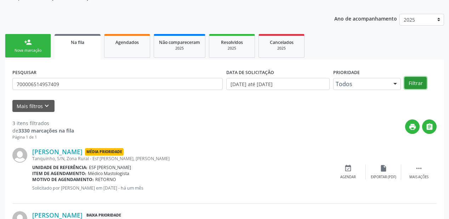
click at [418, 85] on button "Filtrar" at bounding box center [416, 83] width 22 height 12
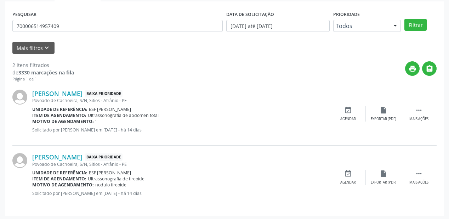
scroll to position [131, 0]
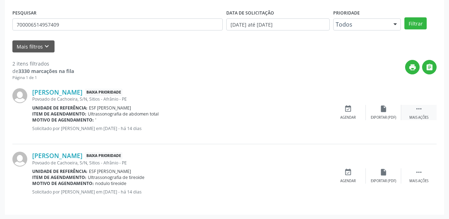
click at [418, 107] on icon "" at bounding box center [419, 109] width 8 height 8
click at [251, 115] on div "event_available Agendar" at bounding box center [241, 112] width 35 height 15
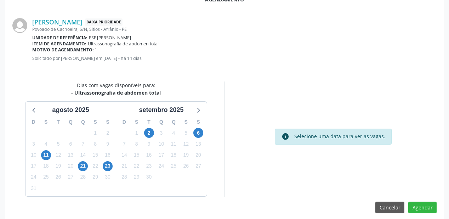
scroll to position [149, 0]
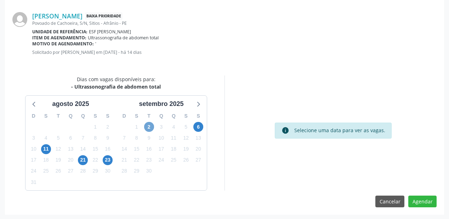
click at [145, 125] on span "2" at bounding box center [149, 127] width 10 height 10
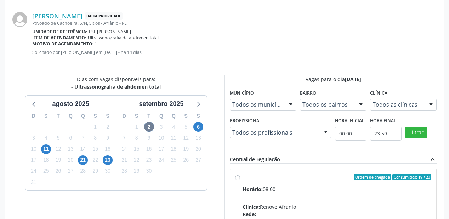
click at [240, 180] on input "Ordem de chegada Consumidos: 19 / 23 Horário: 08:00 Clínica: Renove Afranio Red…" at bounding box center [237, 177] width 5 height 6
radio input "true"
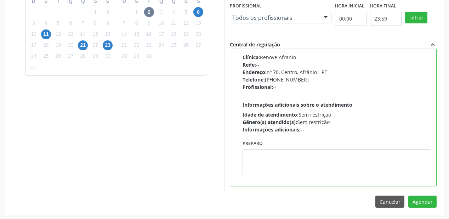
scroll to position [264, 0]
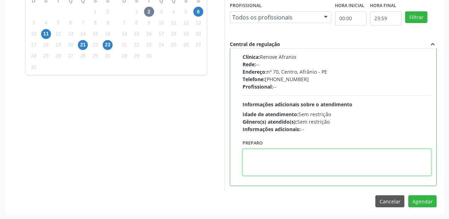
drag, startPoint x: 269, startPoint y: 152, endPoint x: 279, endPoint y: 154, distance: 10.0
click at [274, 152] on textarea at bounding box center [337, 162] width 189 height 27
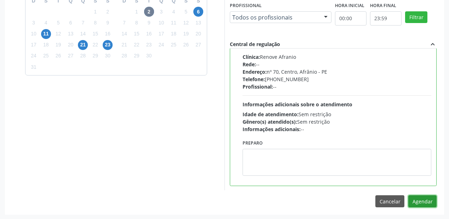
click at [421, 200] on button "Agendar" at bounding box center [423, 201] width 28 height 12
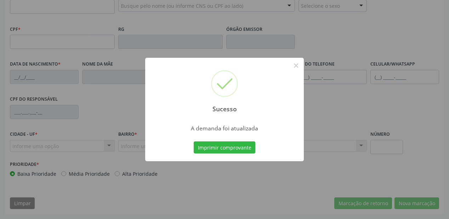
scroll to position [185, 0]
click at [218, 147] on button "Imprimir comprovante" at bounding box center [225, 147] width 62 height 12
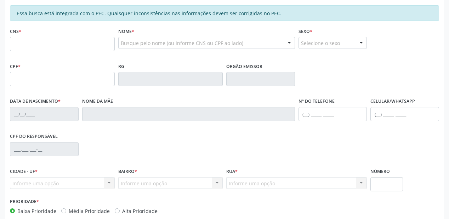
scroll to position [100, 0]
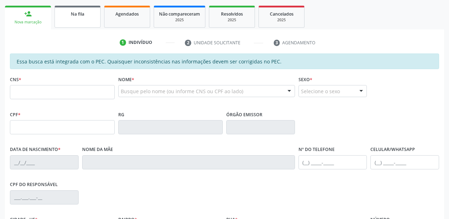
click at [86, 19] on link "Na fila" at bounding box center [78, 17] width 46 height 22
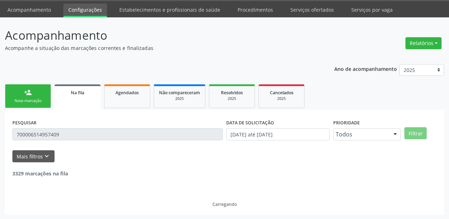
scroll to position [68, 0]
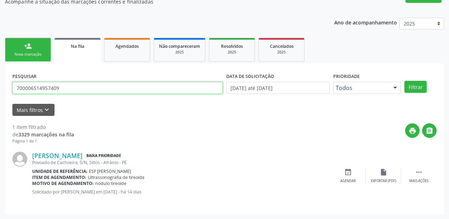
click at [67, 88] on input "700006514957409" at bounding box center [117, 88] width 211 height 12
type input "7"
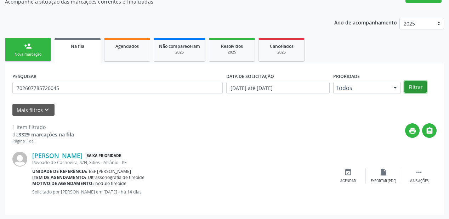
click at [418, 84] on button "Filtrar" at bounding box center [416, 87] width 22 height 12
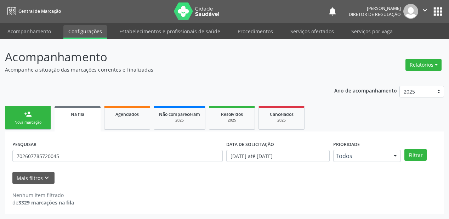
scroll to position [0, 0]
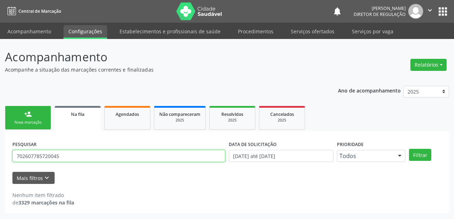
click at [65, 155] on input "702607785720045" at bounding box center [118, 156] width 213 height 12
type input "7"
type input "702607785820045"
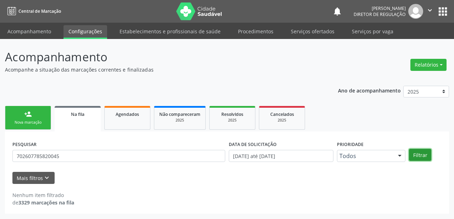
click at [418, 153] on button "Filtrar" at bounding box center [420, 155] width 22 height 12
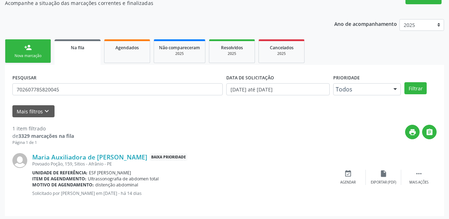
scroll to position [68, 0]
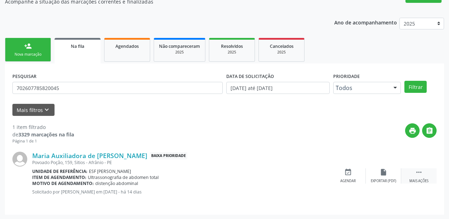
click at [419, 170] on icon "" at bounding box center [419, 172] width 8 height 8
click at [235, 173] on div "event_available Agendar" at bounding box center [241, 175] width 35 height 15
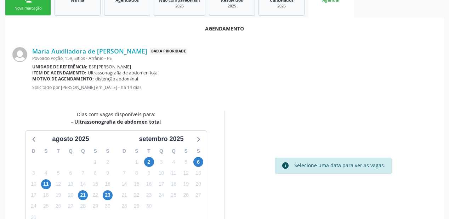
scroll to position [125, 0]
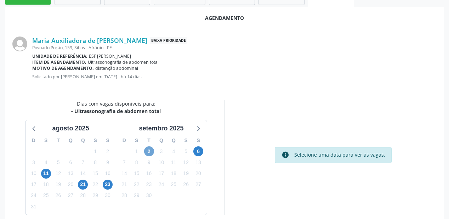
click at [151, 152] on span "2" at bounding box center [149, 151] width 10 height 10
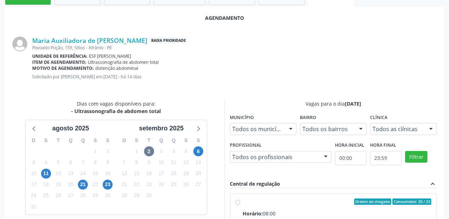
click at [317, 210] on div "Horário: 08:00" at bounding box center [337, 213] width 189 height 7
click at [240, 205] on input "Ordem de chegada Consumidos: 20 / 23 Horário: 08:00 Clínica: Renove Afranio Red…" at bounding box center [237, 201] width 5 height 6
radio input "true"
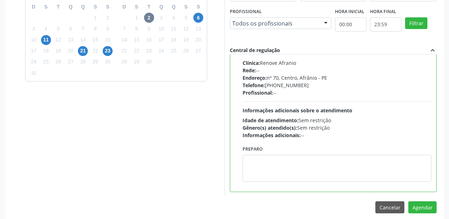
scroll to position [264, 0]
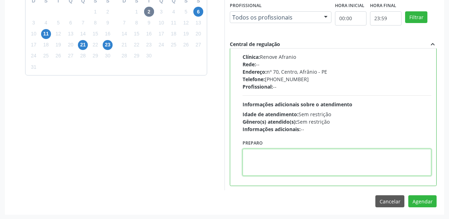
click at [311, 169] on textarea at bounding box center [337, 162] width 189 height 27
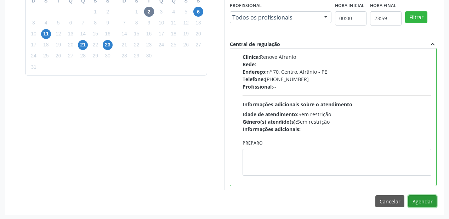
click at [419, 203] on button "Agendar" at bounding box center [423, 201] width 28 height 12
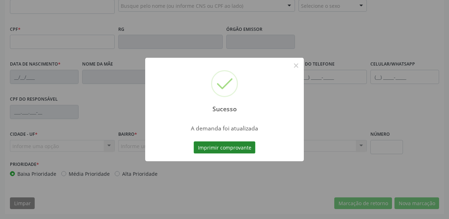
scroll to position [185, 0]
click at [216, 146] on button "Imprimir comprovante" at bounding box center [225, 147] width 62 height 12
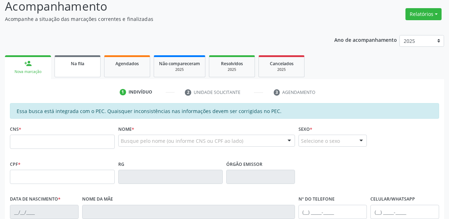
scroll to position [44, 0]
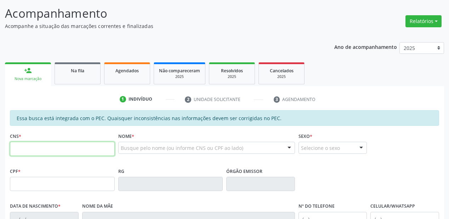
click at [50, 149] on input "text" at bounding box center [62, 149] width 105 height 14
type input "700 0043 9935 1300"
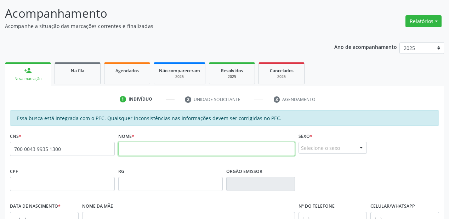
click at [158, 149] on input "text" at bounding box center [206, 149] width 177 height 14
type input "[PERSON_NAME]"
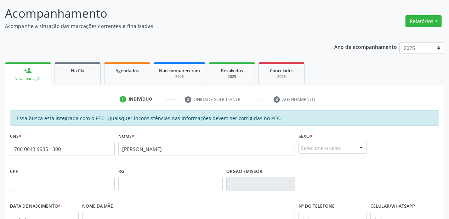
click at [313, 149] on div "Selecione o sexo" at bounding box center [333, 148] width 69 height 12
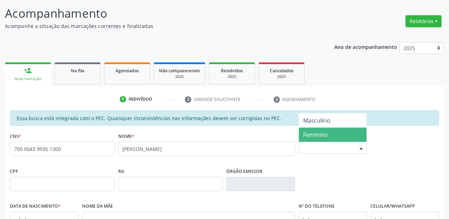
click at [315, 133] on span "Feminino" at bounding box center [315, 135] width 25 height 8
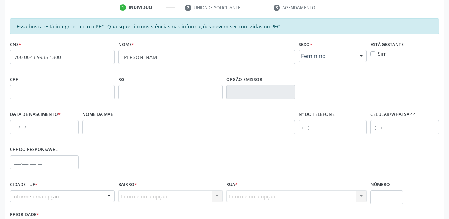
scroll to position [157, 0]
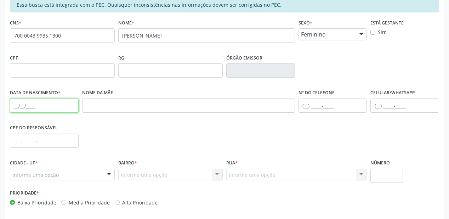
click at [17, 106] on input "text" at bounding box center [44, 106] width 69 height 14
type input "[DATE]"
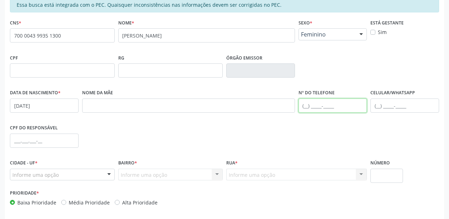
click at [313, 104] on input "text" at bounding box center [333, 106] width 69 height 14
type input "[PHONE_NUMBER]"
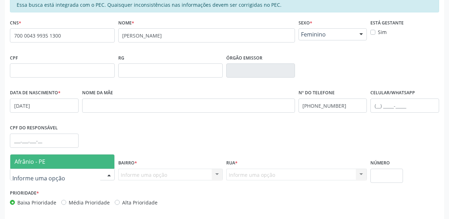
drag, startPoint x: 30, startPoint y: 159, endPoint x: 97, endPoint y: 162, distance: 67.4
click at [30, 159] on span "Afrânio - PE" at bounding box center [30, 162] width 31 height 8
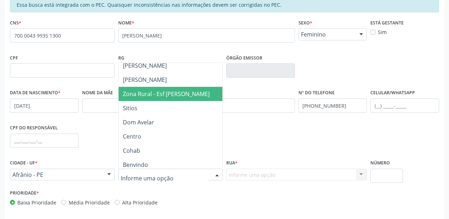
scroll to position [57, 0]
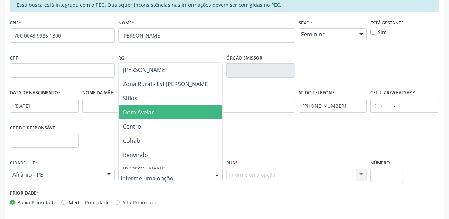
click at [147, 114] on span "Dom Avelar" at bounding box center [138, 112] width 31 height 8
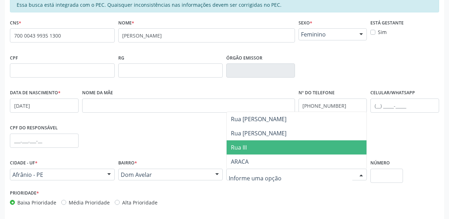
click at [240, 149] on span "Rua III" at bounding box center [239, 148] width 16 height 8
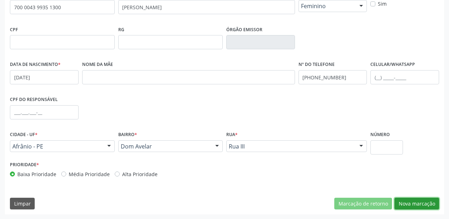
drag, startPoint x: 404, startPoint y: 201, endPoint x: 399, endPoint y: 198, distance: 5.1
click at [404, 201] on button "Nova marcação" at bounding box center [417, 204] width 45 height 12
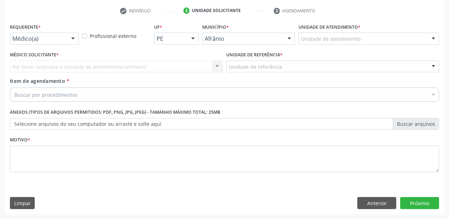
scroll to position [132, 0]
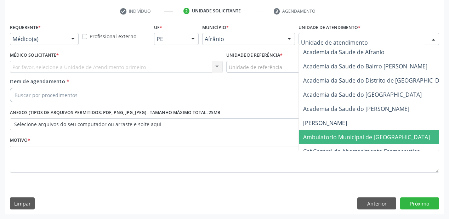
click at [318, 134] on span "Ambulatorio Municipal de [GEOGRAPHIC_DATA]" at bounding box center [366, 137] width 127 height 8
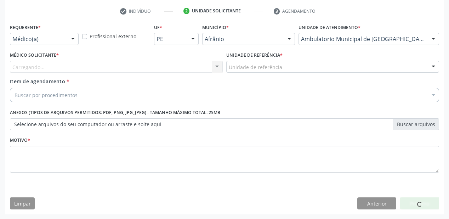
drag, startPoint x: 242, startPoint y: 73, endPoint x: 242, endPoint y: 83, distance: 10.7
click at [242, 74] on div "Unidade de referência * Unidade de referência ESF de Extrema ESF de Barra das M…" at bounding box center [333, 64] width 217 height 28
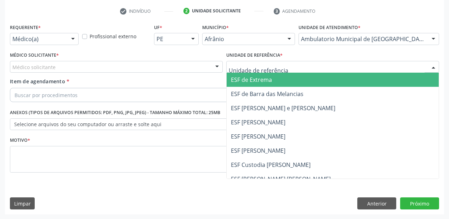
drag, startPoint x: 245, startPoint y: 68, endPoint x: 248, endPoint y: 99, distance: 31.0
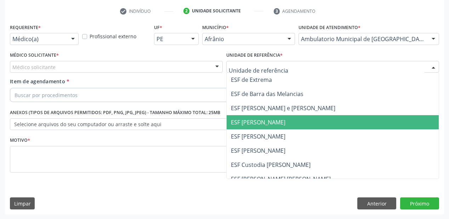
click at [254, 128] on span "ESF [PERSON_NAME]" at bounding box center [333, 122] width 212 height 14
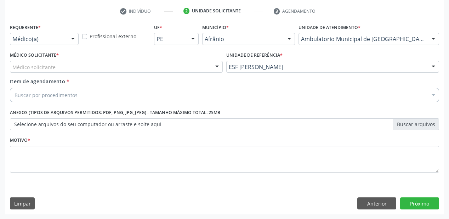
drag, startPoint x: 21, startPoint y: 68, endPoint x: 22, endPoint y: 73, distance: 5.4
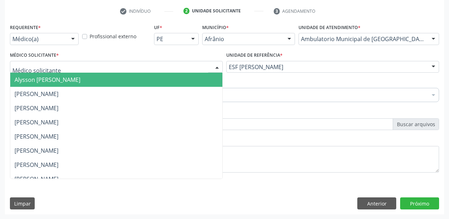
drag, startPoint x: 24, startPoint y: 75, endPoint x: 28, endPoint y: 91, distance: 17.2
click at [24, 75] on span "Alysson [PERSON_NAME]" at bounding box center [116, 80] width 212 height 14
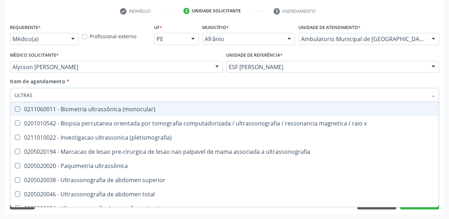
type input "ULTRASS"
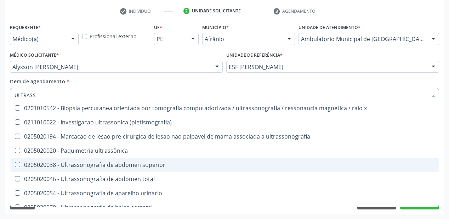
scroll to position [57, 0]
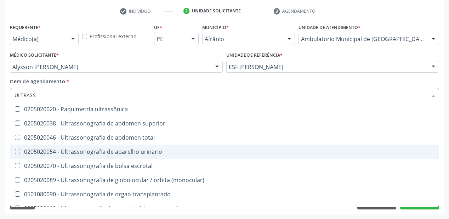
click at [92, 153] on div "0205020054 - Ultrassonografia de aparelho urinario" at bounding box center [225, 152] width 420 height 6
checkbox urinario "true"
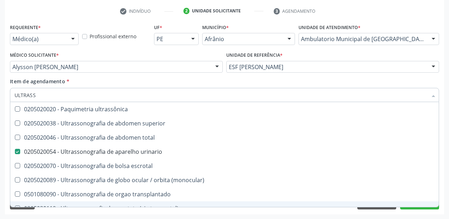
click at [37, 213] on div "Requerente * Médico(a) Médico(a) Enfermeiro(a) Paciente Nenhum resultado encont…" at bounding box center [225, 118] width 440 height 192
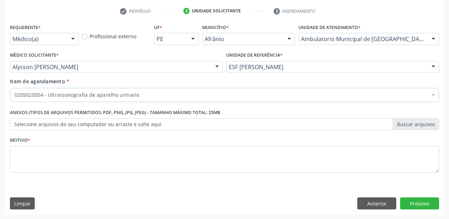
scroll to position [0, 0]
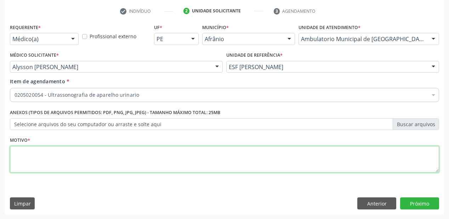
click at [37, 162] on textarea at bounding box center [225, 159] width 430 height 27
type textarea "*"
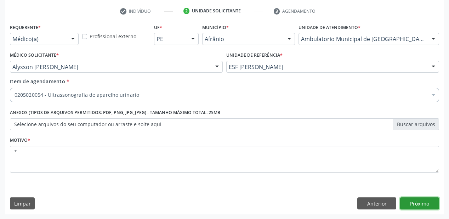
click at [417, 200] on button "Próximo" at bounding box center [420, 203] width 39 height 12
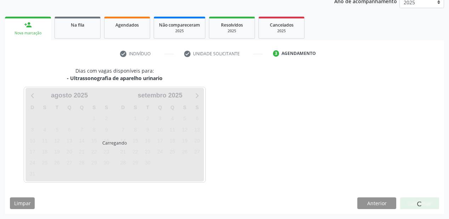
scroll to position [89, 0]
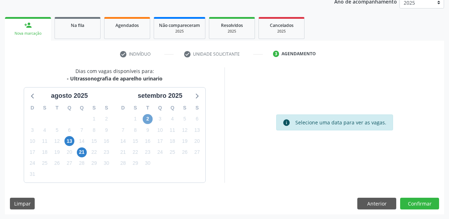
click at [146, 118] on span "2" at bounding box center [148, 119] width 10 height 10
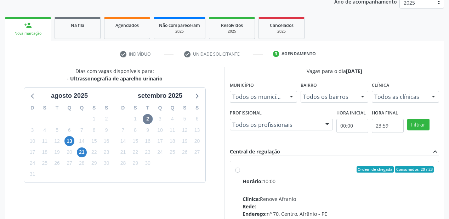
click at [240, 173] on input "Ordem de chegada Consumidos: 20 / 23 Horário: 10:00 Clínica: Renove Afranio Red…" at bounding box center [237, 169] width 5 height 6
radio input "true"
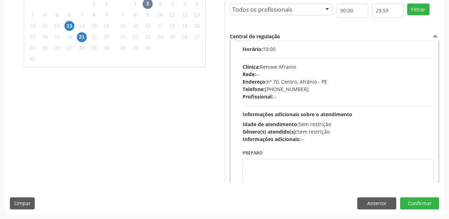
scroll to position [35, 0]
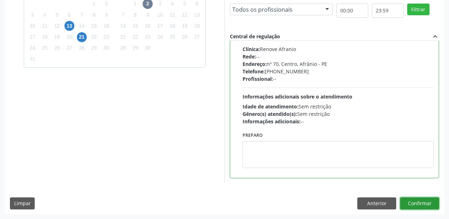
click at [421, 206] on button "Confirmar" at bounding box center [420, 203] width 39 height 12
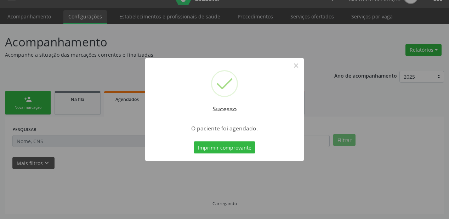
scroll to position [14, 0]
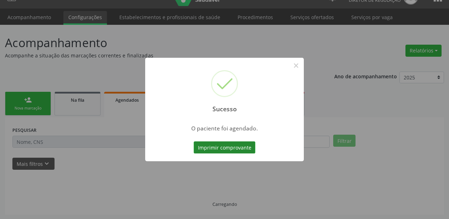
click at [220, 147] on button "Imprimir comprovante" at bounding box center [225, 147] width 62 height 12
